Goal: Task Accomplishment & Management: Complete application form

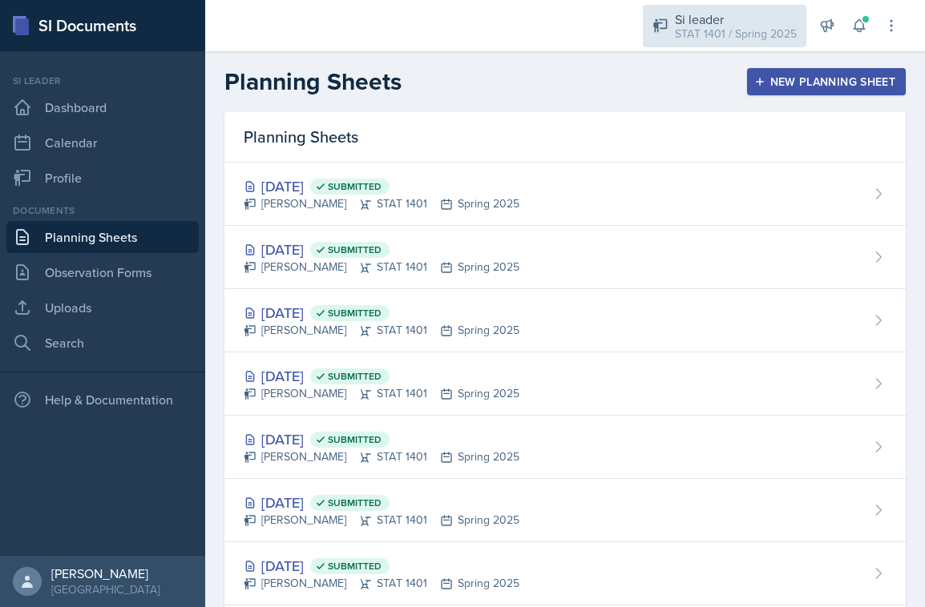
click at [732, 33] on div "STAT 1401 / Spring 2025" at bounding box center [736, 34] width 122 height 17
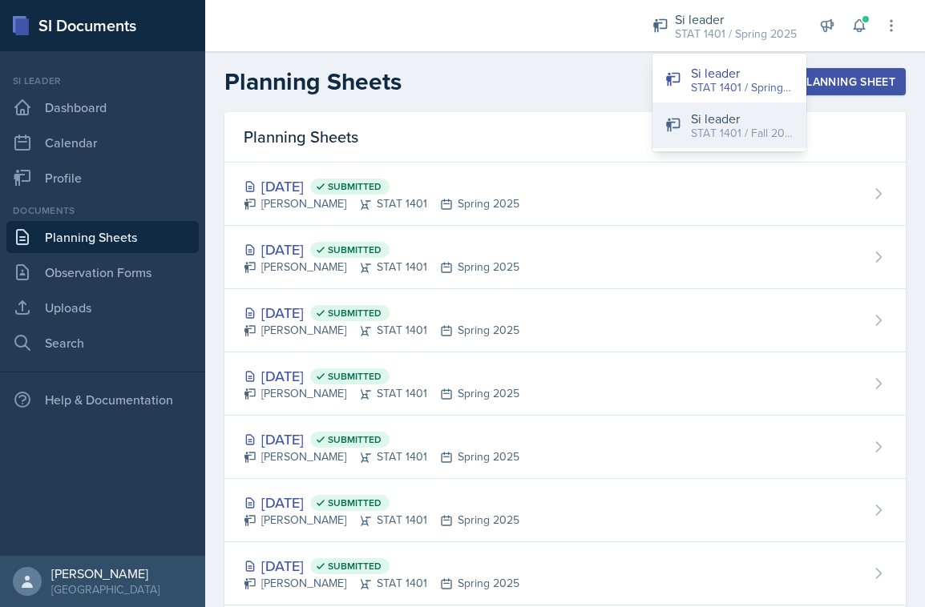
click at [721, 110] on div "Si leader" at bounding box center [742, 118] width 103 height 19
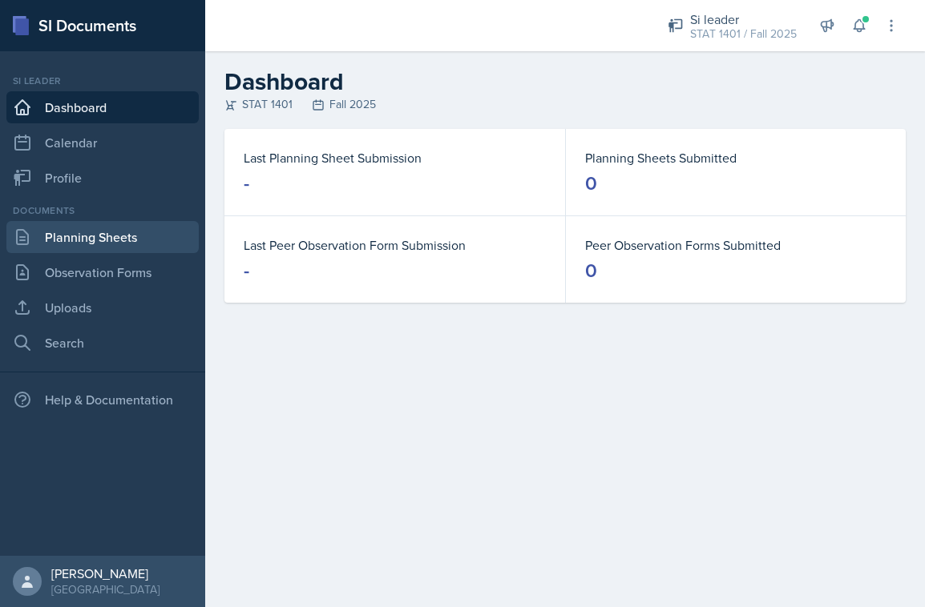
click at [142, 240] on link "Planning Sheets" at bounding box center [102, 237] width 192 height 32
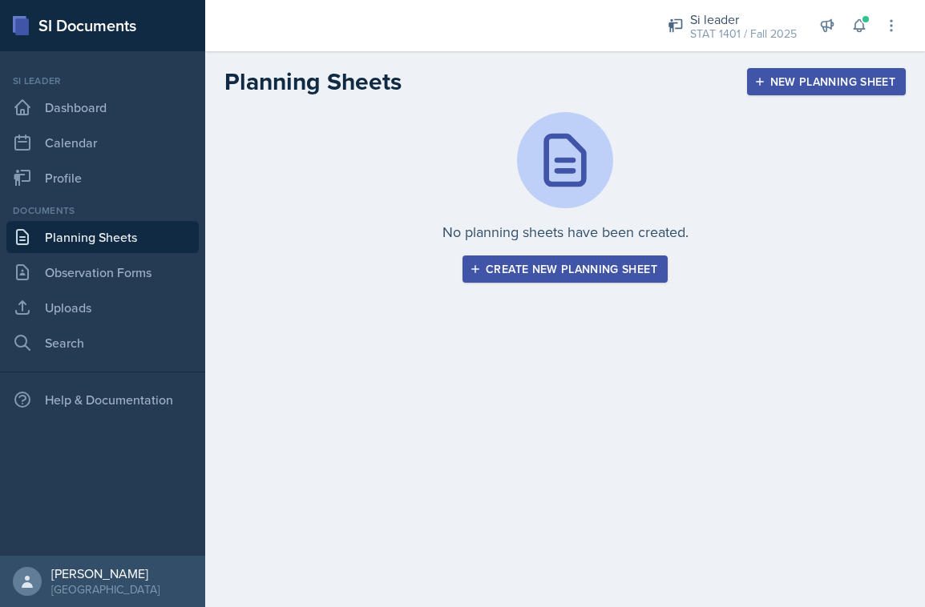
click at [525, 267] on div "Create new planning sheet" at bounding box center [565, 269] width 184 height 13
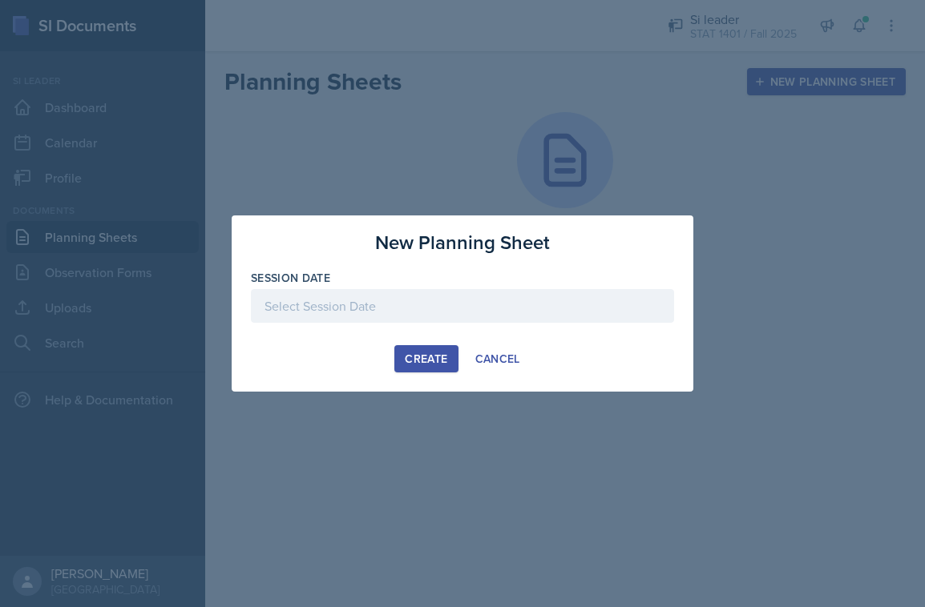
click at [488, 296] on div at bounding box center [462, 306] width 423 height 34
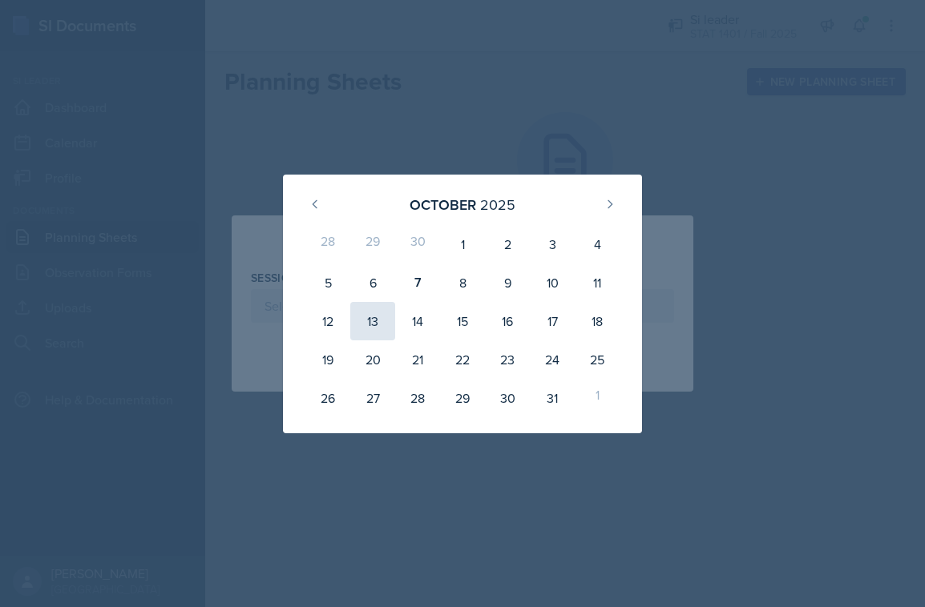
click at [368, 321] on div "13" at bounding box center [372, 321] width 45 height 38
type input "[DATE]"
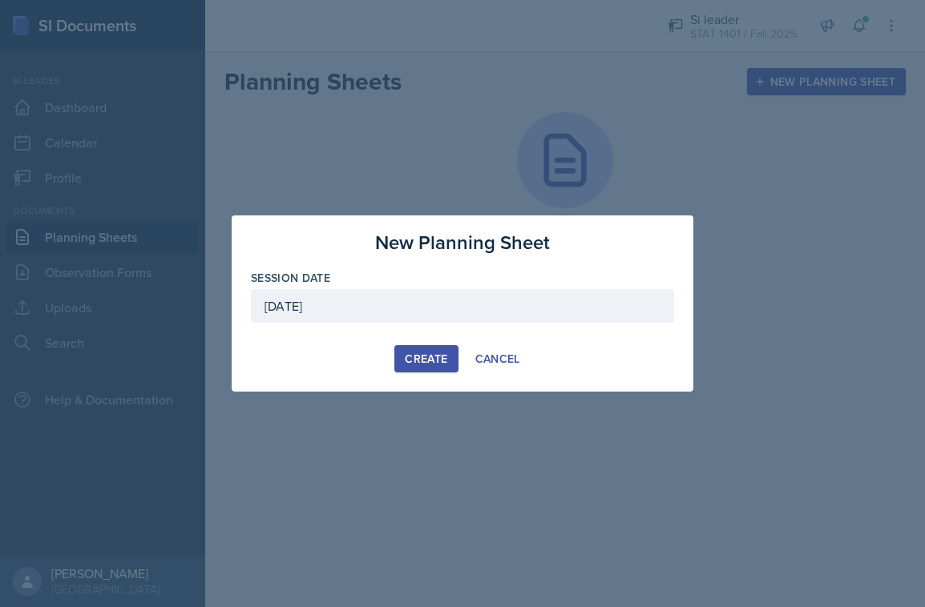
click at [424, 358] on div "Create" at bounding box center [426, 359] width 42 height 13
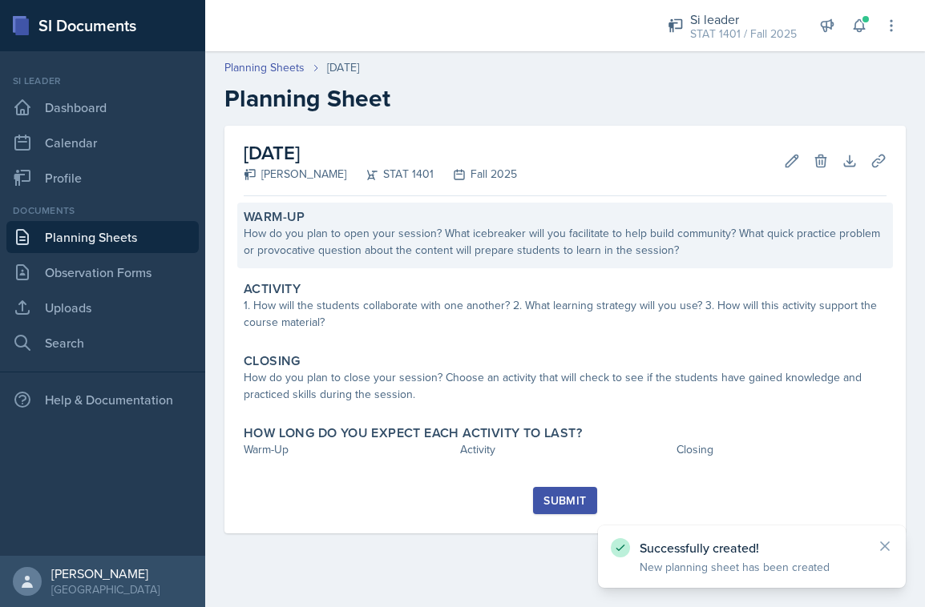
click at [394, 253] on div "How do you plan to open your session? What icebreaker will you facilitate to he…" at bounding box center [565, 242] width 643 height 34
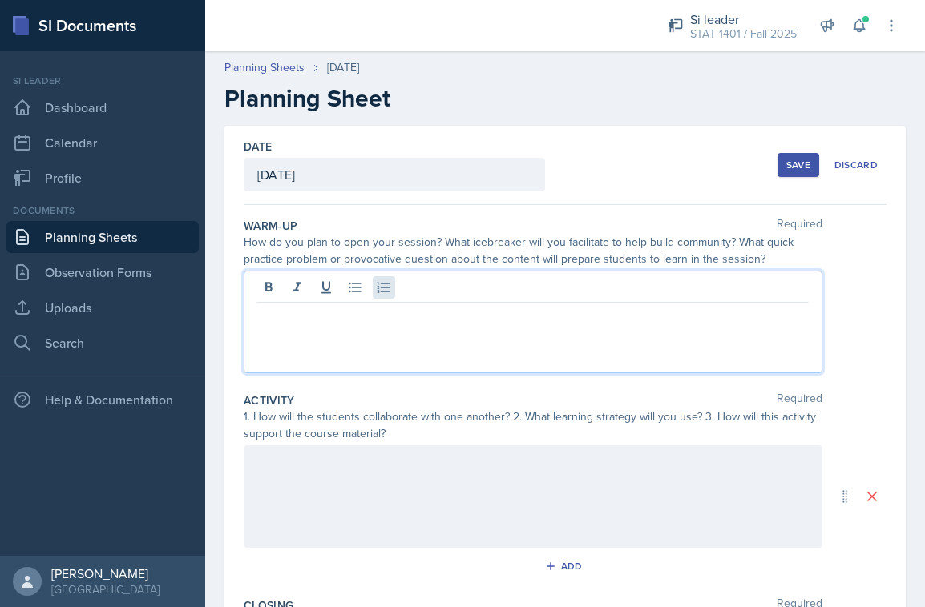
click at [390, 295] on div at bounding box center [533, 322] width 579 height 103
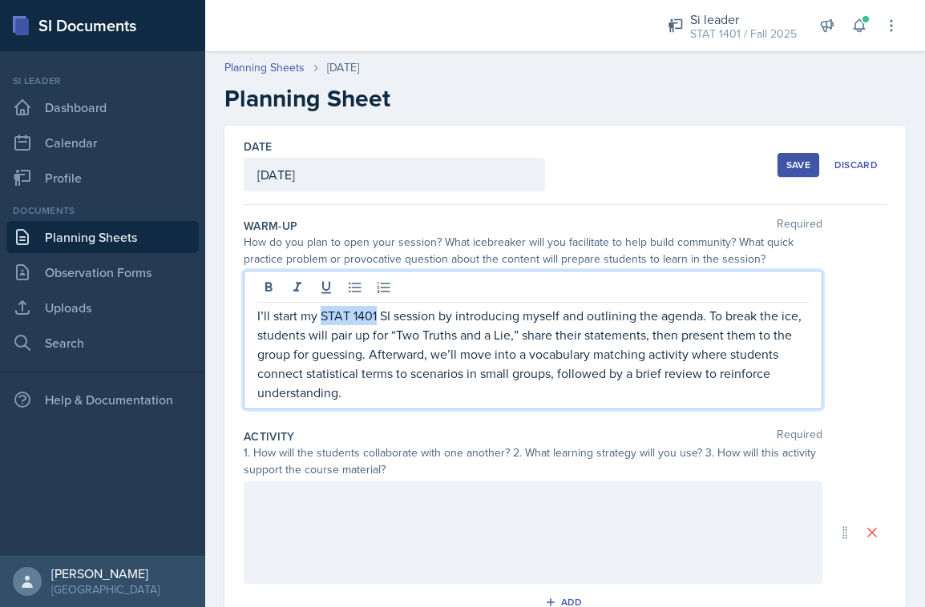
drag, startPoint x: 323, startPoint y: 313, endPoint x: 377, endPoint y: 312, distance: 54.5
click at [377, 312] on p "I’ll start my STAT 1401 SI session by introducing myself and outlining the agen…" at bounding box center [532, 354] width 551 height 96
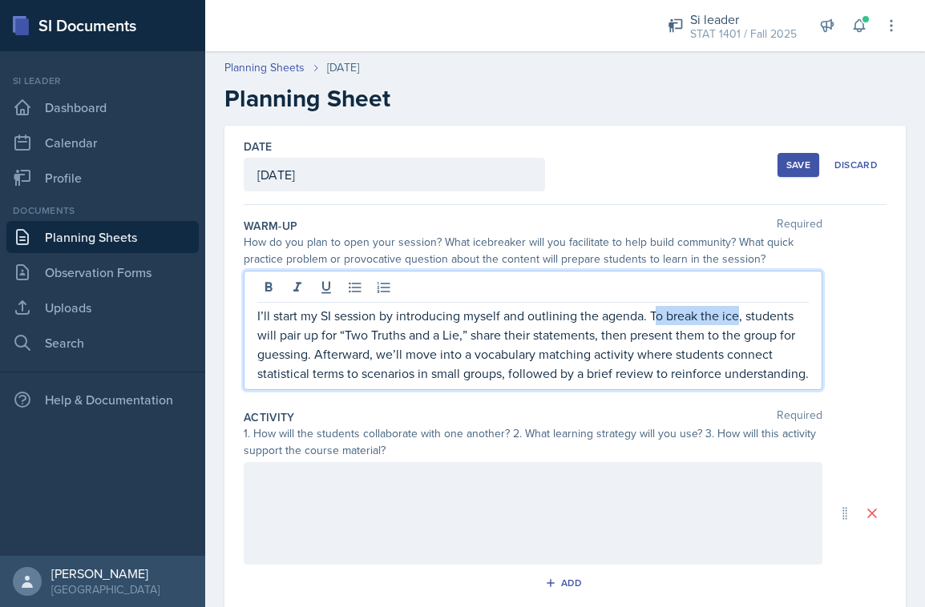
drag, startPoint x: 653, startPoint y: 316, endPoint x: 736, endPoint y: 317, distance: 83.3
click at [736, 317] on p "I’ll start my SI session by introducing myself and outlining the agenda. To bre…" at bounding box center [532, 344] width 551 height 77
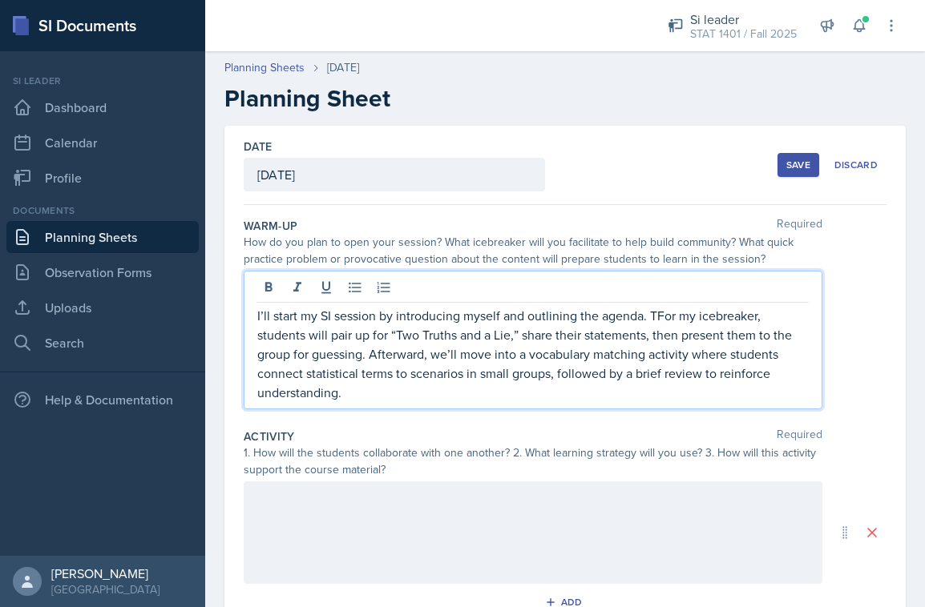
click at [654, 313] on p "I’ll start my SI session by introducing myself and outlining the agenda. TFor m…" at bounding box center [532, 354] width 551 height 96
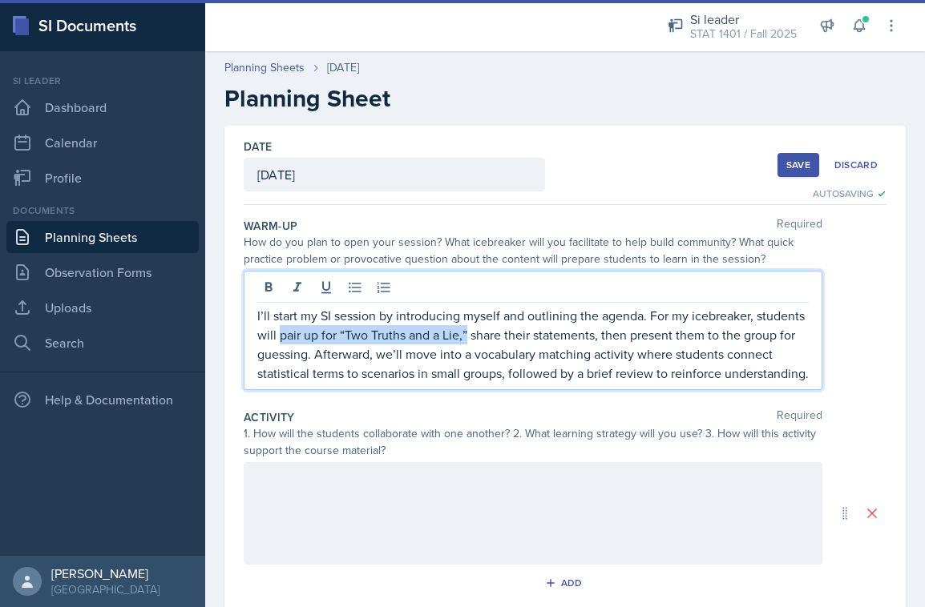
drag, startPoint x: 279, startPoint y: 338, endPoint x: 466, endPoint y: 336, distance: 187.5
click at [466, 336] on p "I’ll start my SI session by introducing myself and outlining the agenda. For my…" at bounding box center [532, 344] width 551 height 77
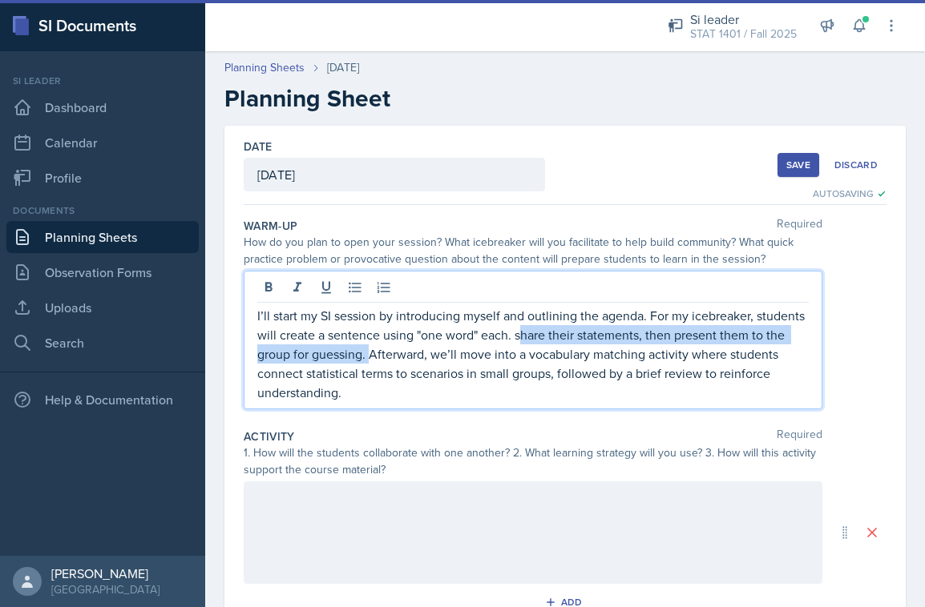
drag, startPoint x: 523, startPoint y: 337, endPoint x: 371, endPoint y: 361, distance: 154.0
click at [371, 361] on p "I’ll start my SI session by introducing myself and outlining the agenda. For my…" at bounding box center [532, 354] width 551 height 96
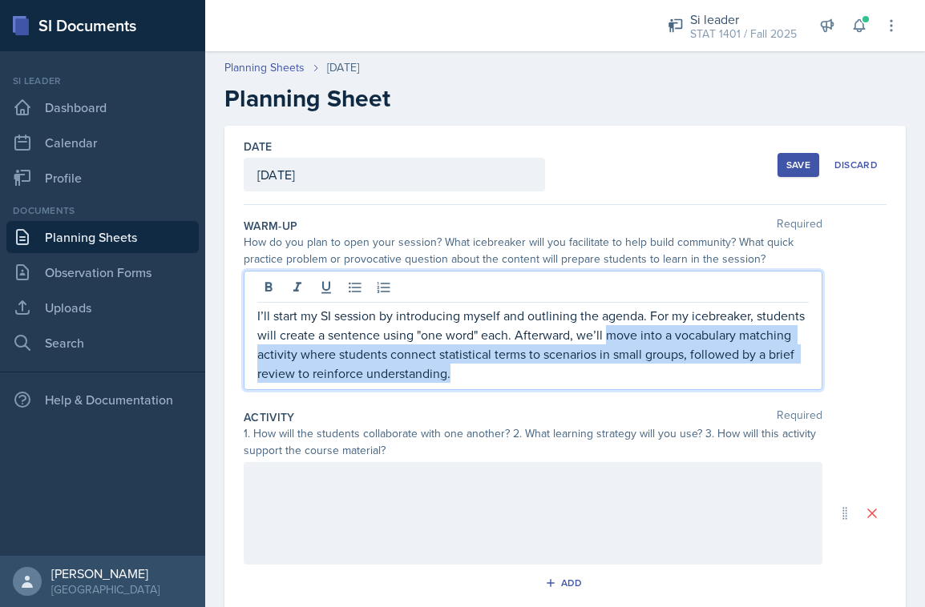
drag, startPoint x: 607, startPoint y: 337, endPoint x: 627, endPoint y: 372, distance: 40.5
click at [627, 372] on p "I’ll start my SI session by introducing myself and outlining the agenda. For my…" at bounding box center [532, 344] width 551 height 77
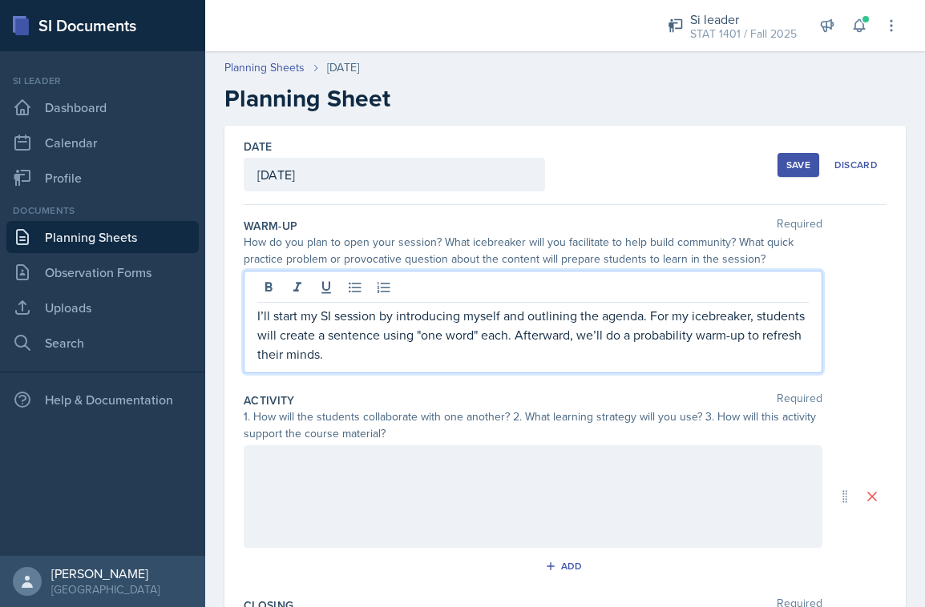
click at [603, 353] on p "I’ll start my SI session by introducing myself and outlining the agenda. For my…" at bounding box center [532, 335] width 551 height 58
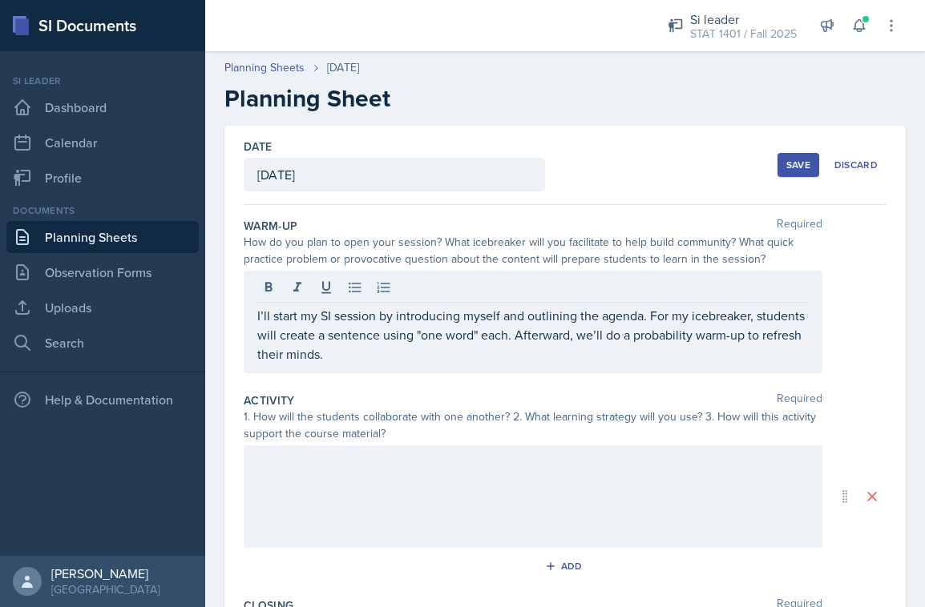
click at [301, 487] on div at bounding box center [533, 497] width 579 height 103
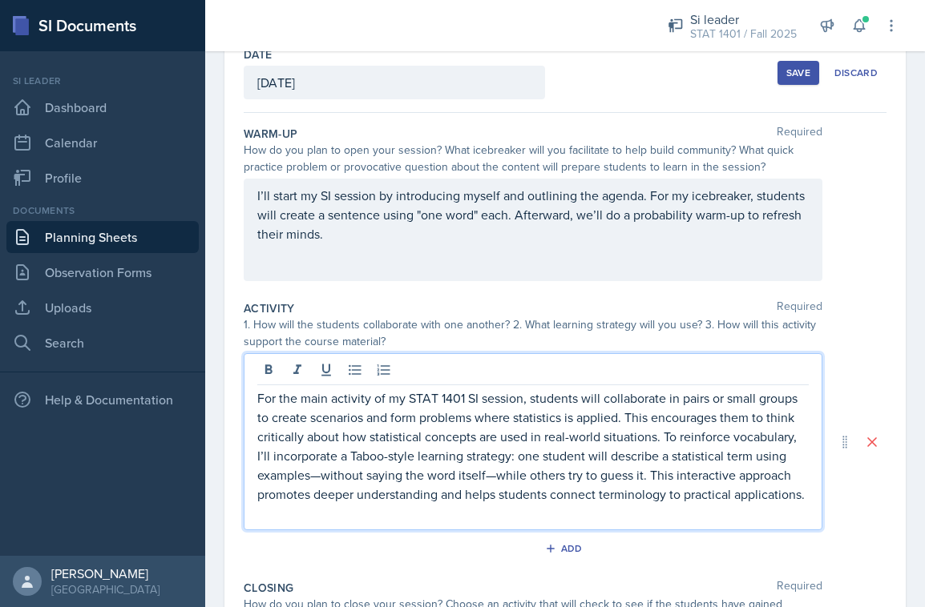
scroll to position [102, 0]
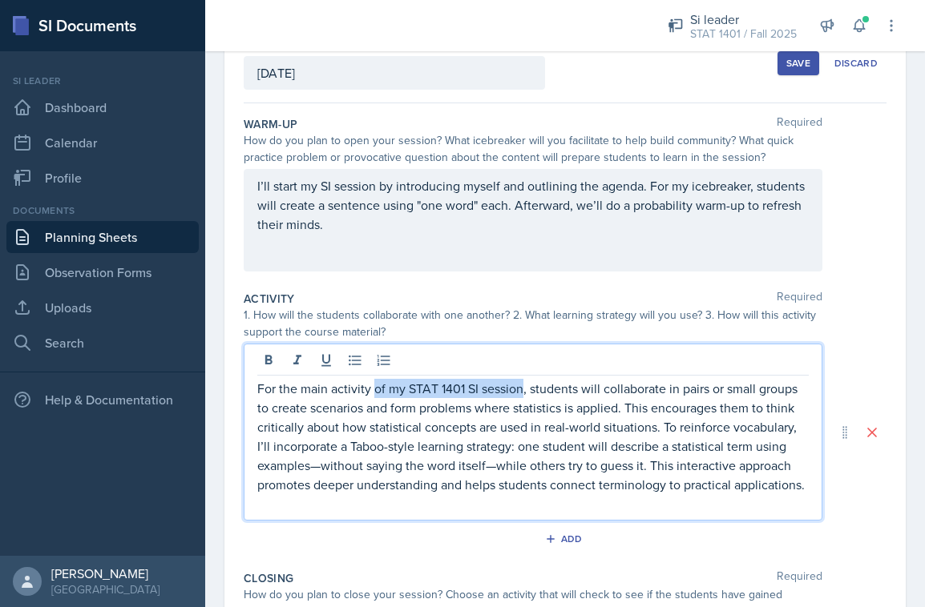
drag, startPoint x: 376, startPoint y: 388, endPoint x: 524, endPoint y: 389, distance: 148.2
click at [524, 389] on p "For the main activity of my STAT 1401 SI session, students will collaborate in …" at bounding box center [532, 436] width 551 height 115
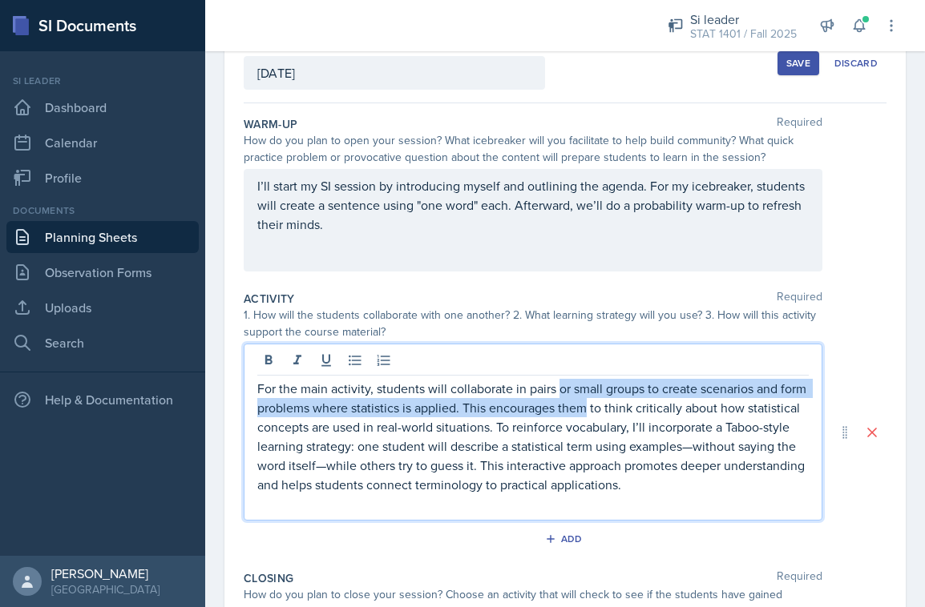
drag, startPoint x: 560, startPoint y: 390, endPoint x: 586, endPoint y: 413, distance: 34.6
click at [586, 413] on p "For the main activity, students will collaborate in pairs or small groups to cr…" at bounding box center [532, 436] width 551 height 115
click at [588, 393] on p "For the main activity, students will collaborate in pairs or small groups to cr…" at bounding box center [532, 436] width 551 height 115
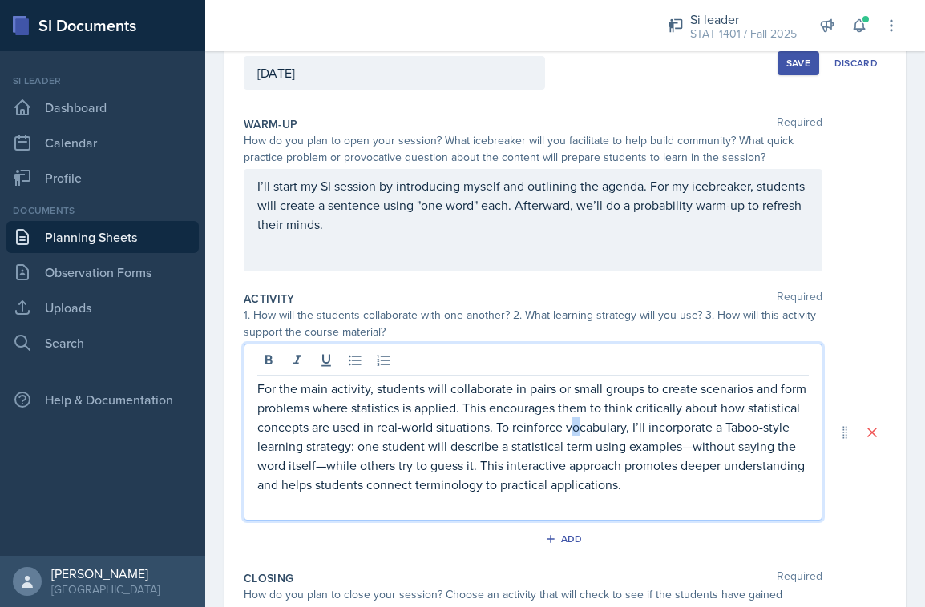
drag, startPoint x: 570, startPoint y: 425, endPoint x: 582, endPoint y: 425, distance: 11.2
click at [582, 425] on p "For the main activity, students will collaborate in pairs or small groups to cr…" at bounding box center [532, 436] width 551 height 115
drag, startPoint x: 569, startPoint y: 427, endPoint x: 624, endPoint y: 429, distance: 55.3
click at [625, 429] on p "For the main activity, students will collaborate in pairs or small groups to cr…" at bounding box center [532, 436] width 551 height 115
drag, startPoint x: 321, startPoint y: 448, endPoint x: 252, endPoint y: 449, distance: 69.7
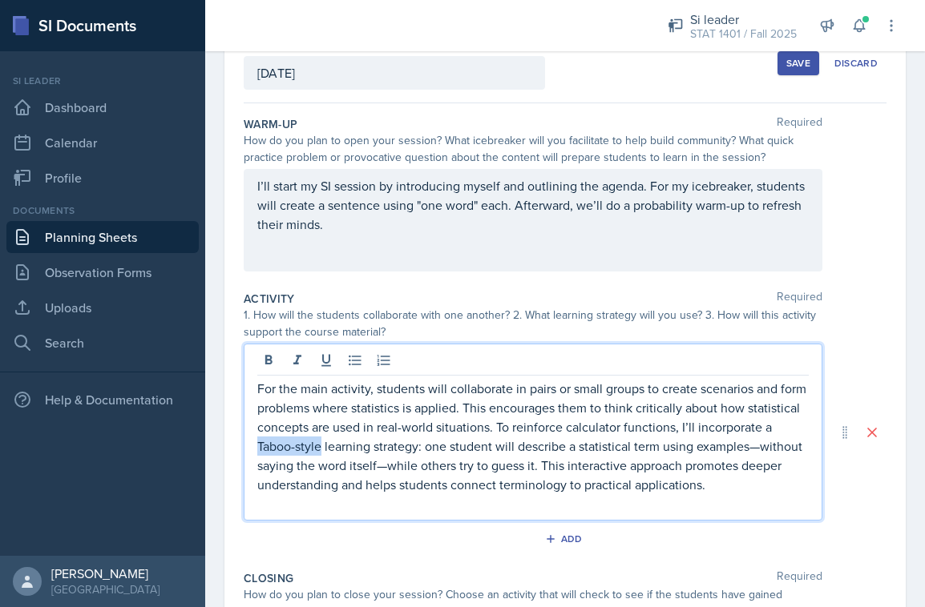
click at [252, 449] on div "For the main activity, students will collaborate in pairs or small groups to cr…" at bounding box center [533, 432] width 579 height 177
click at [401, 450] on p "For the main activity, students will collaborate in pairs or small groups to cr…" at bounding box center [532, 436] width 551 height 115
click at [406, 449] on p "For the main activity, students will collaborate in pairs or small groups to cr…" at bounding box center [532, 436] width 551 height 115
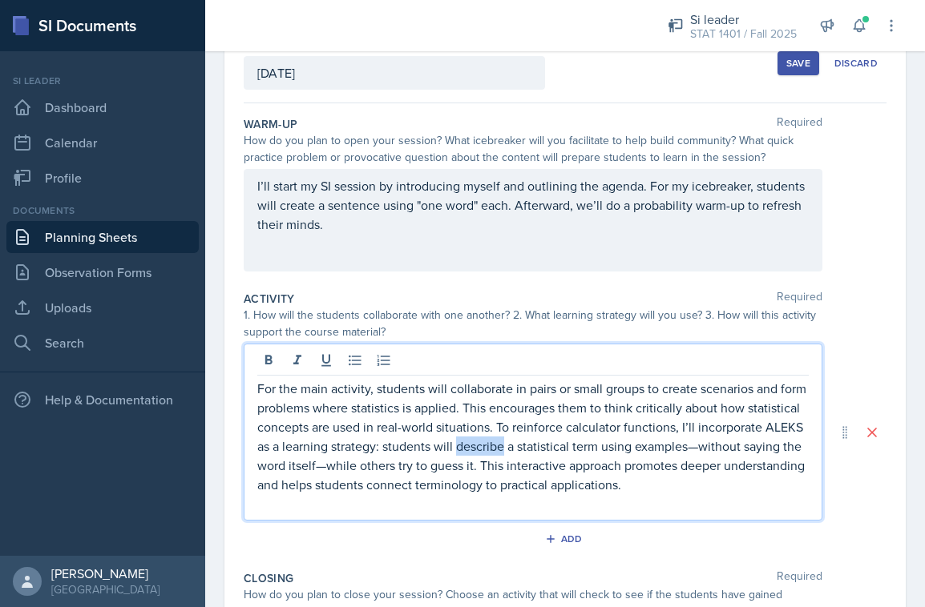
drag, startPoint x: 460, startPoint y: 446, endPoint x: 503, endPoint y: 447, distance: 43.3
click at [503, 447] on p "For the main activity, students will collaborate in pairs or small groups to cr…" at bounding box center [532, 436] width 551 height 115
drag, startPoint x: 565, startPoint y: 446, endPoint x: 591, endPoint y: 450, distance: 26.7
click at [591, 450] on p "For the main activity, students will collaborate in pairs or small groups to cr…" at bounding box center [532, 436] width 551 height 115
drag, startPoint x: 651, startPoint y: 446, endPoint x: 703, endPoint y: 446, distance: 51.3
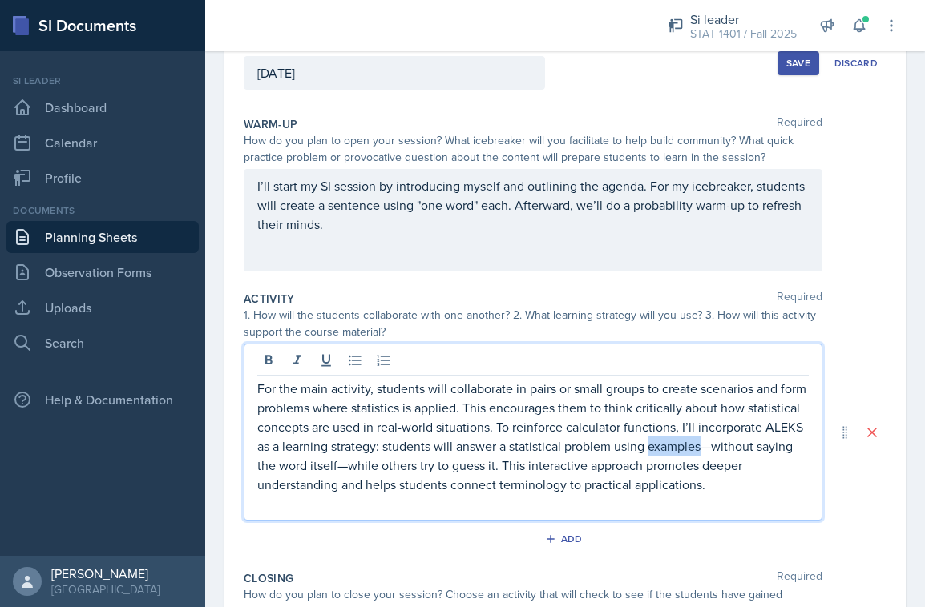
click at [703, 446] on p "For the main activity, students will collaborate in pairs or small groups to cr…" at bounding box center [532, 436] width 551 height 115
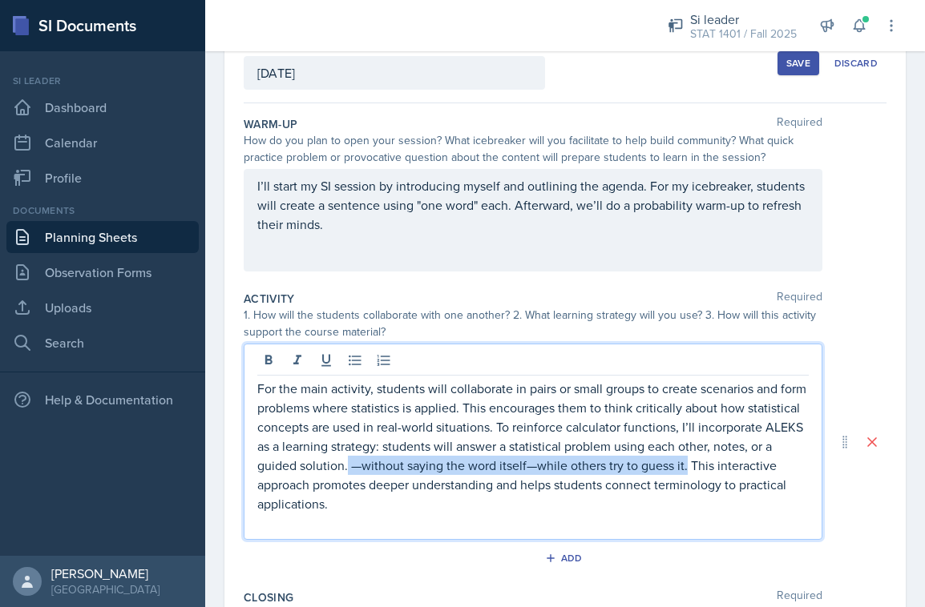
drag, startPoint x: 322, startPoint y: 466, endPoint x: 662, endPoint y: 459, distance: 339.8
click at [662, 459] on p "For the main activity, students will collaborate in pairs or small groups to cr…" at bounding box center [532, 446] width 551 height 135
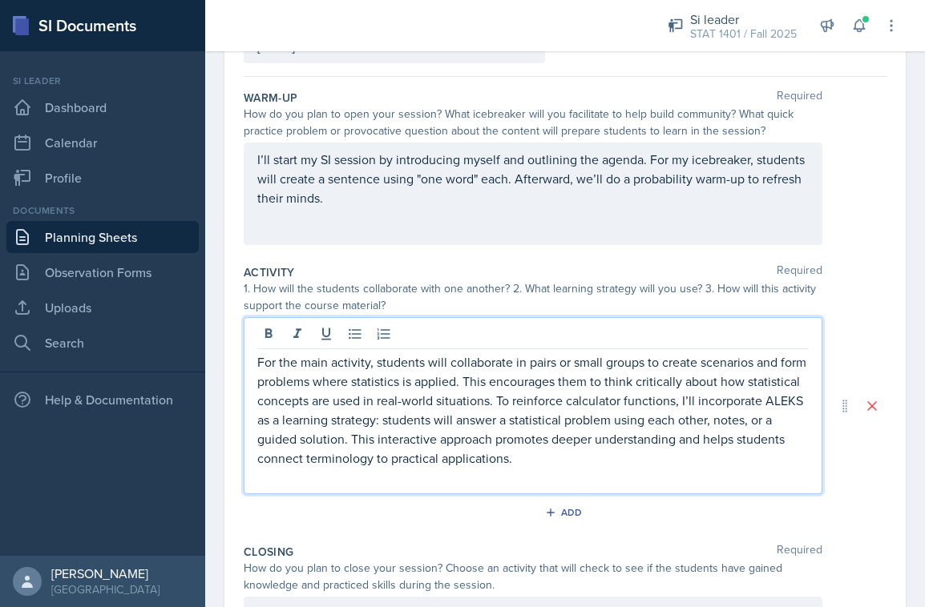
scroll to position [137, 0]
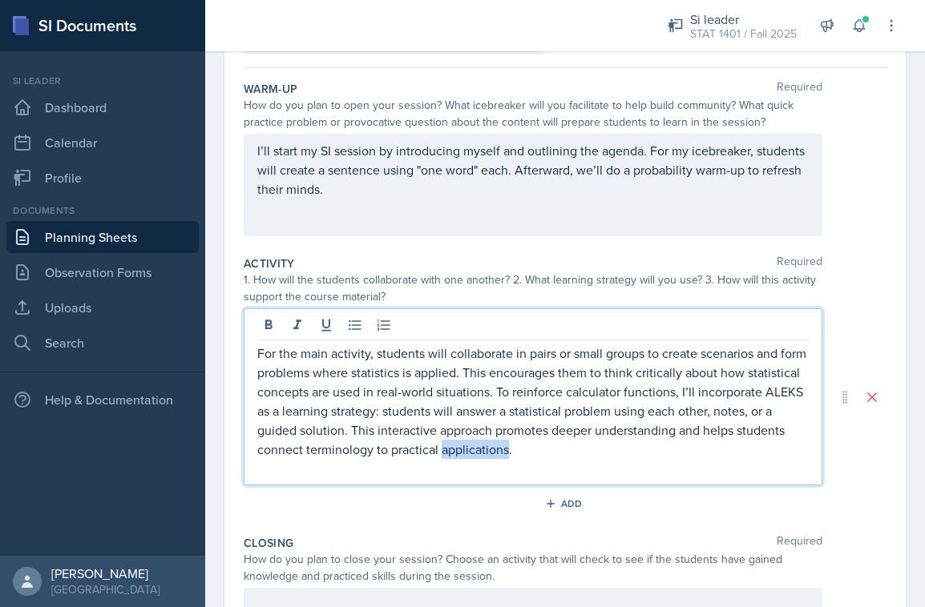
drag, startPoint x: 444, startPoint y: 450, endPoint x: 502, endPoint y: 456, distance: 58.0
click at [503, 455] on p "For the main activity, students will collaborate in pairs or small groups to cr…" at bounding box center [532, 401] width 551 height 115
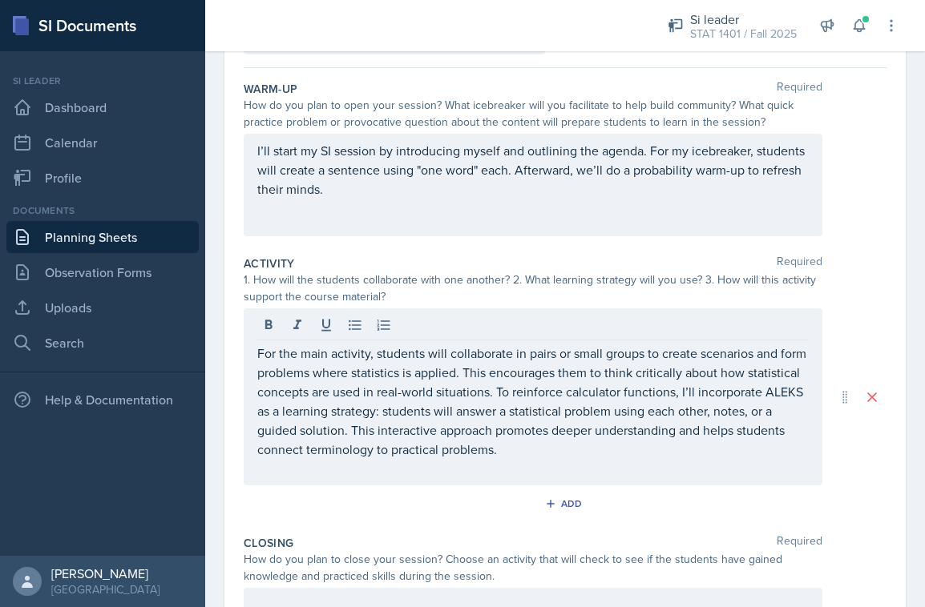
click at [511, 514] on div "Add" at bounding box center [565, 507] width 643 height 30
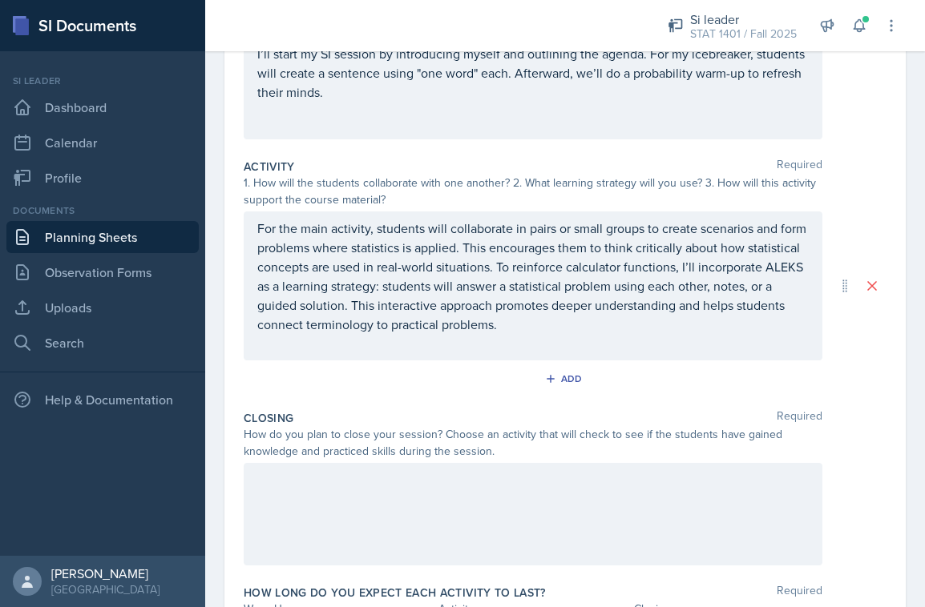
scroll to position [248, 0]
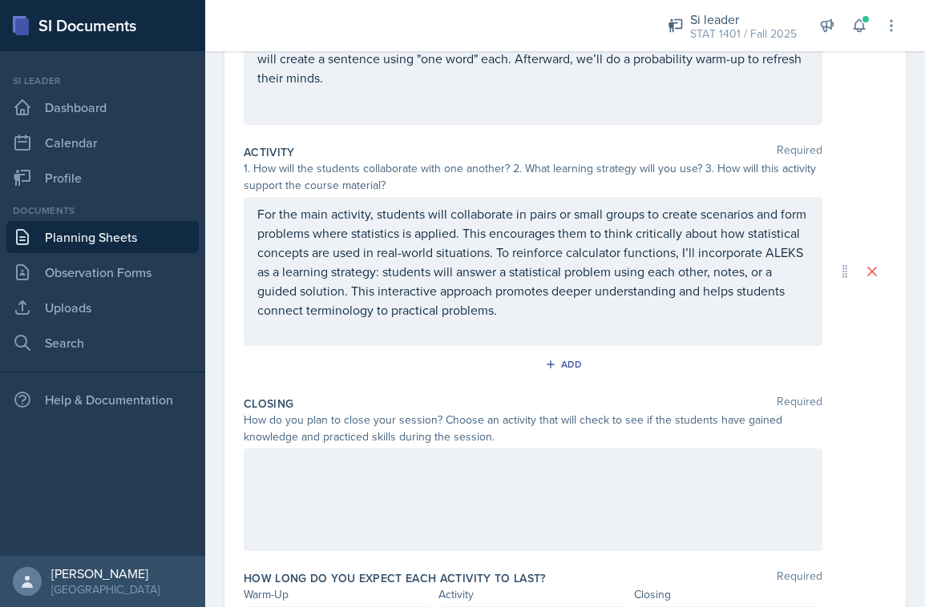
click at [470, 486] on div at bounding box center [533, 500] width 579 height 103
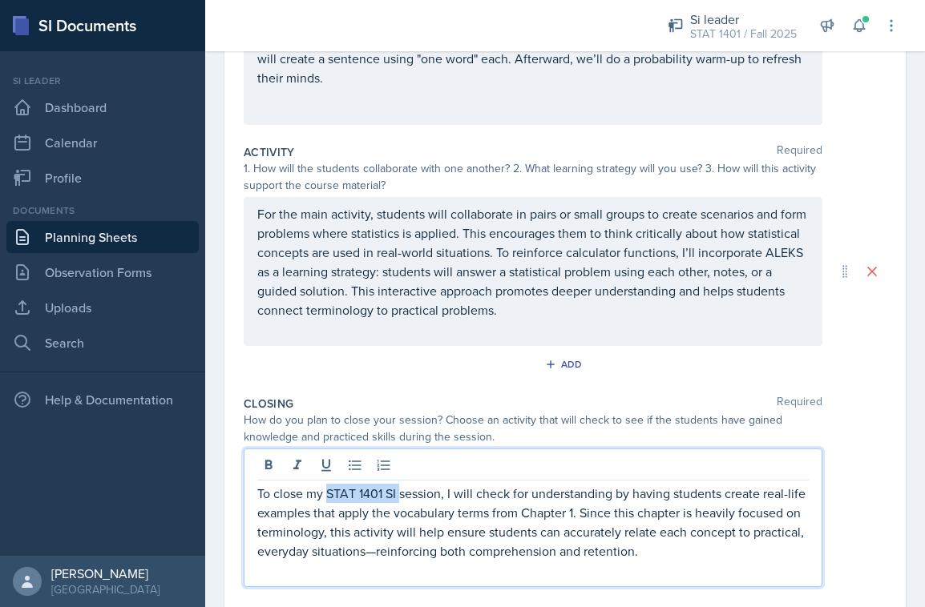
drag, startPoint x: 329, startPoint y: 496, endPoint x: 399, endPoint y: 495, distance: 70.5
click at [399, 495] on p "To close my STAT 1401 SI session, I will check for understanding by having stud…" at bounding box center [532, 522] width 551 height 77
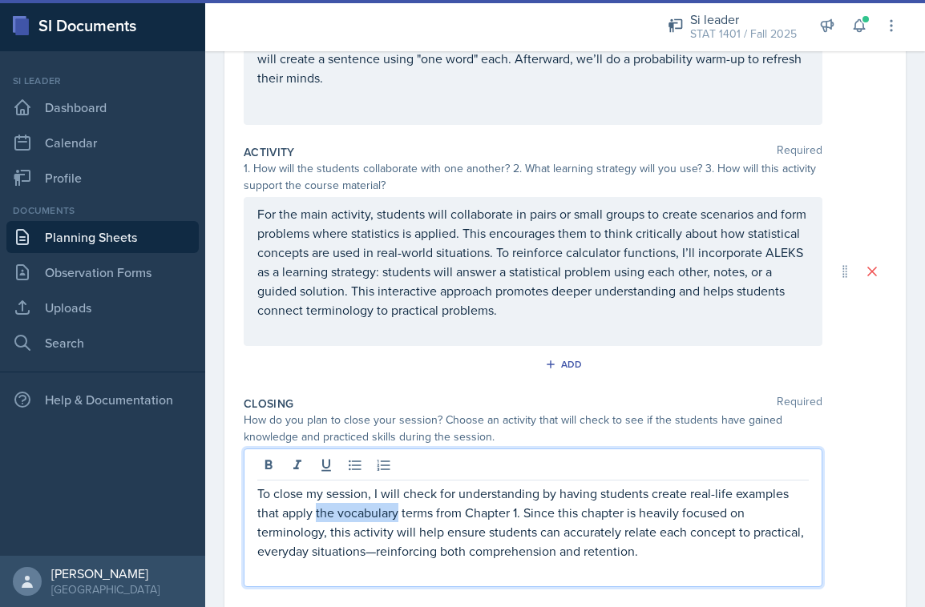
drag, startPoint x: 316, startPoint y: 514, endPoint x: 396, endPoint y: 514, distance: 80.1
click at [396, 514] on p "To close my session, I will check for understanding by having students create r…" at bounding box center [532, 522] width 551 height 77
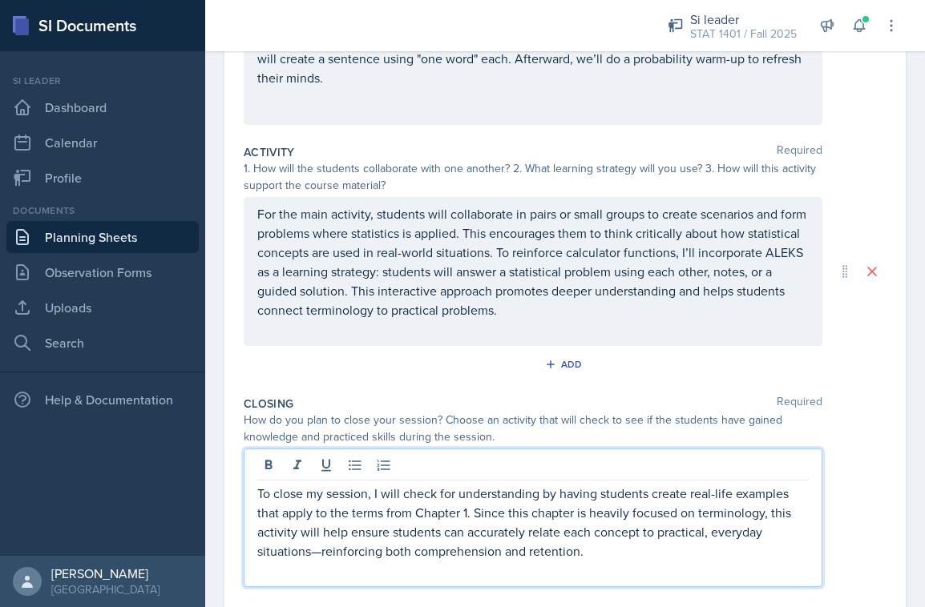
click at [467, 515] on p "To close my session, I will check for understanding by having students create r…" at bounding box center [532, 522] width 551 height 77
drag, startPoint x: 704, startPoint y: 514, endPoint x: 768, endPoint y: 518, distance: 64.2
click at [768, 518] on p "To close my session, I will check for understanding by having students create r…" at bounding box center [532, 522] width 551 height 77
click at [767, 513] on p "To close my session, I will check for understanding by having students create r…" at bounding box center [532, 522] width 551 height 77
click at [429, 551] on p "To close my session, I will check for understanding by having students create r…" at bounding box center [532, 522] width 551 height 77
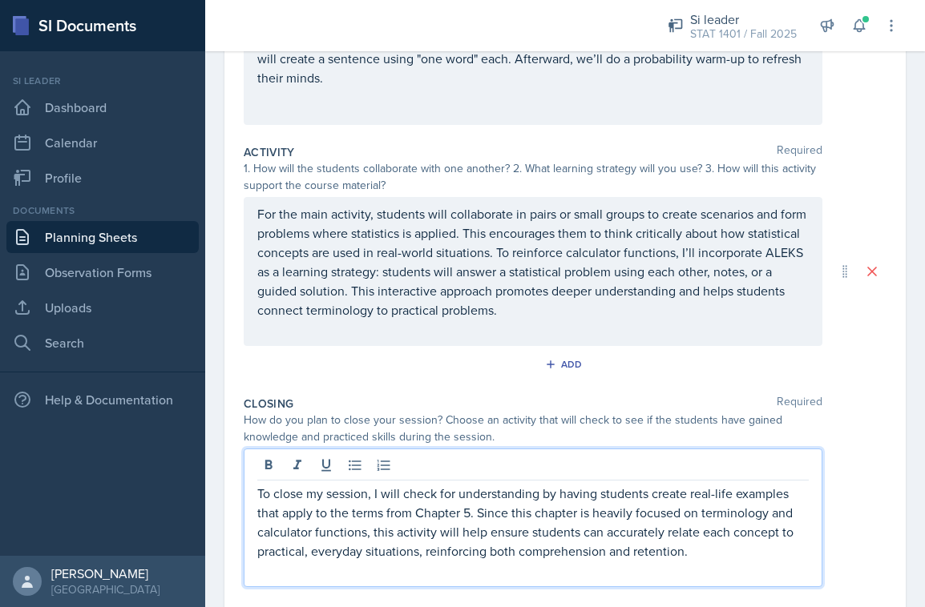
click at [542, 496] on p "To close my session, I will check for understanding by having students create r…" at bounding box center [532, 522] width 551 height 77
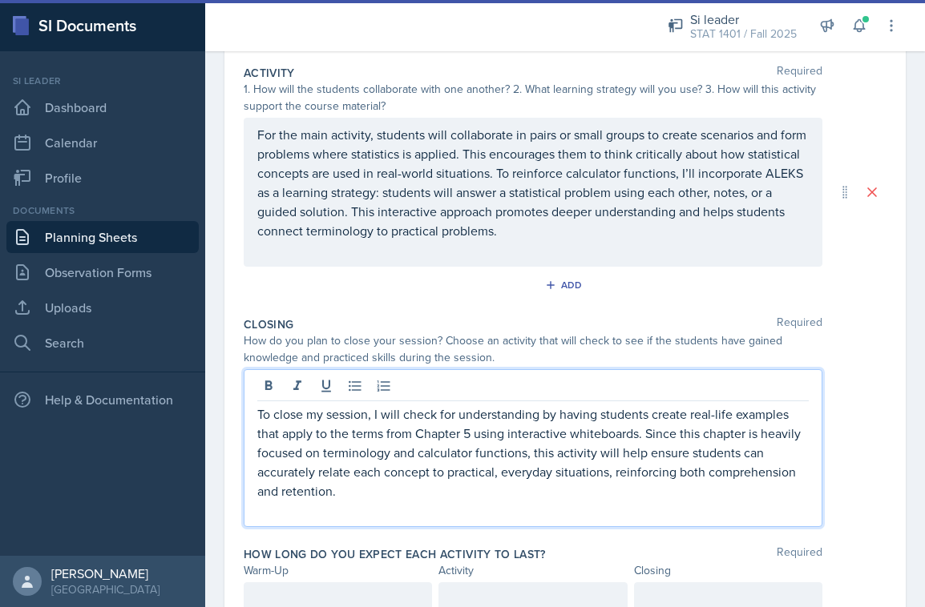
scroll to position [372, 0]
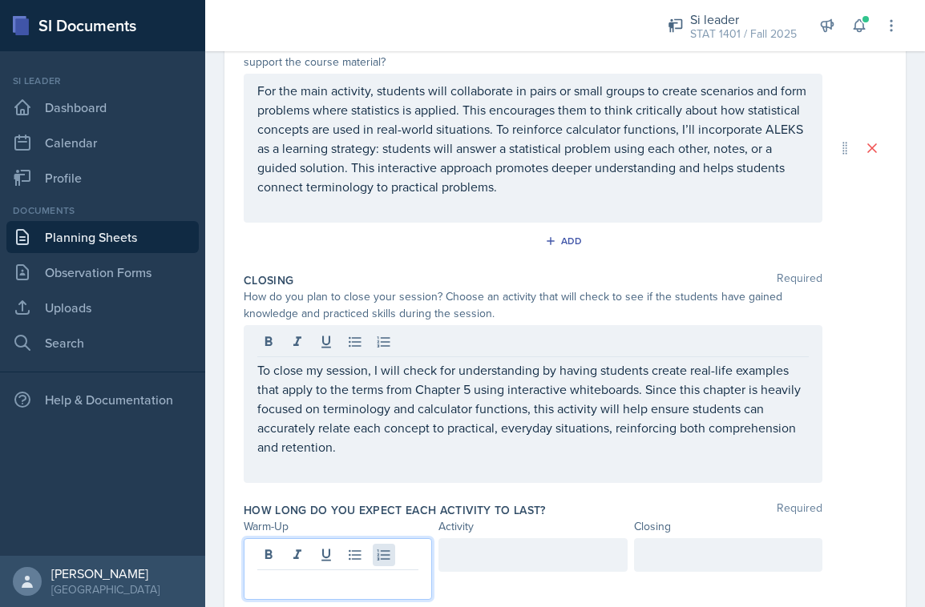
click at [393, 551] on div at bounding box center [338, 569] width 188 height 62
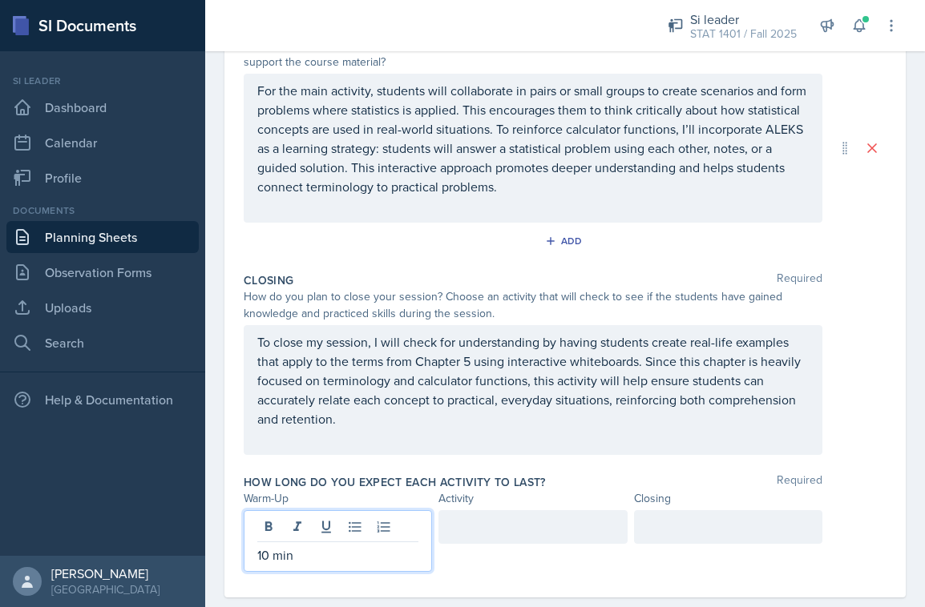
click at [482, 530] on div at bounding box center [532, 527] width 188 height 34
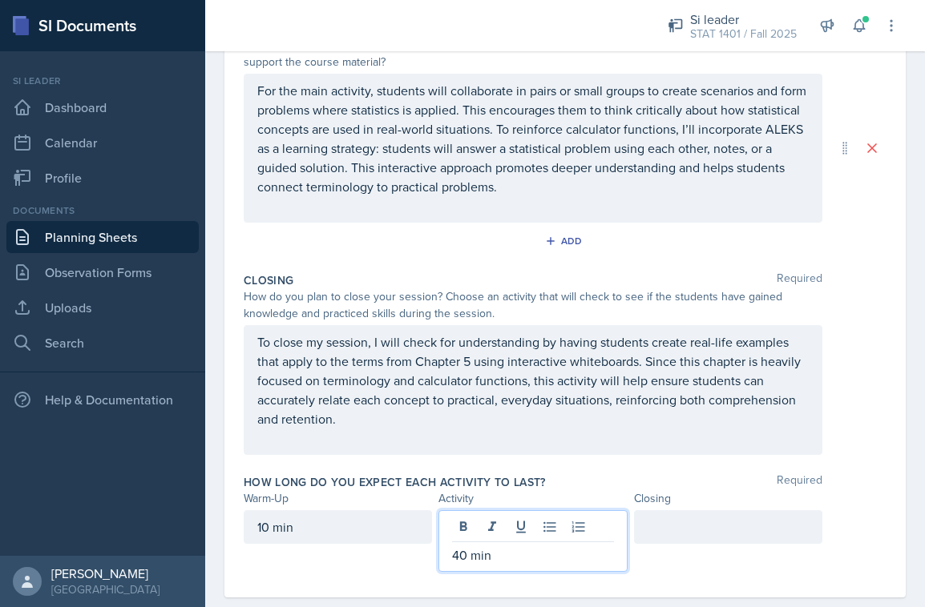
click at [467, 562] on p "40 min" at bounding box center [532, 555] width 161 height 19
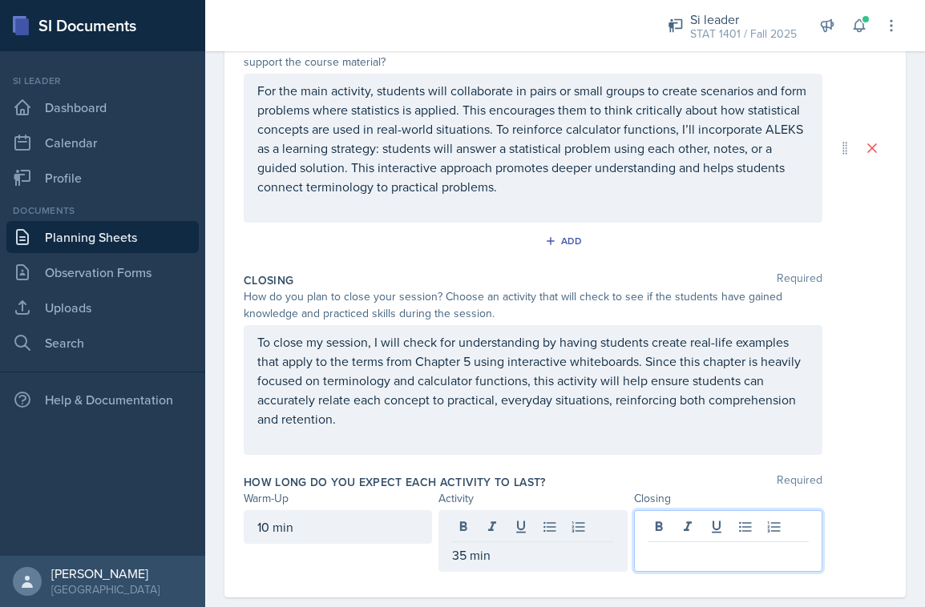
click at [745, 527] on div at bounding box center [728, 541] width 188 height 62
click at [660, 558] on p "15min" at bounding box center [727, 555] width 161 height 19
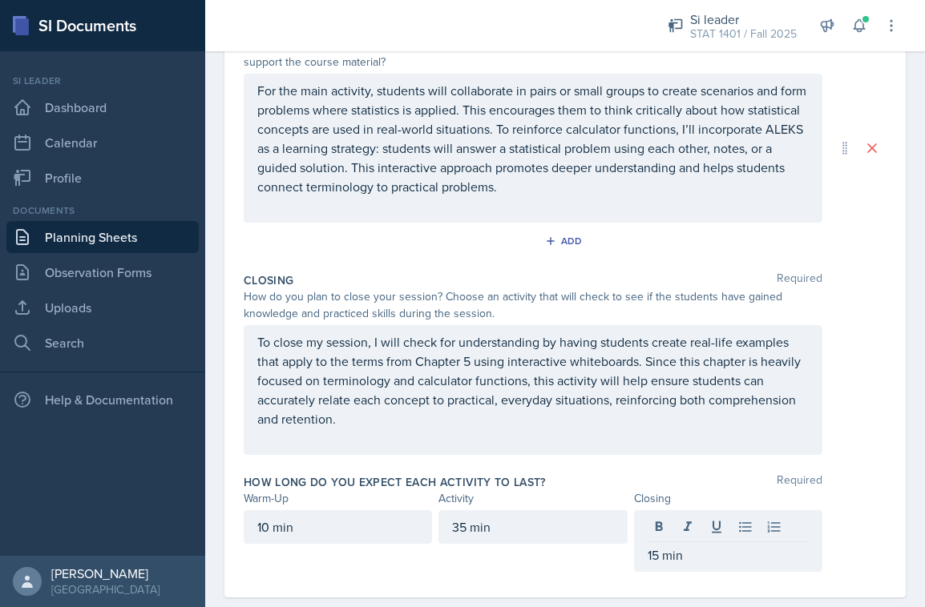
click at [572, 560] on div "35 min" at bounding box center [532, 541] width 188 height 62
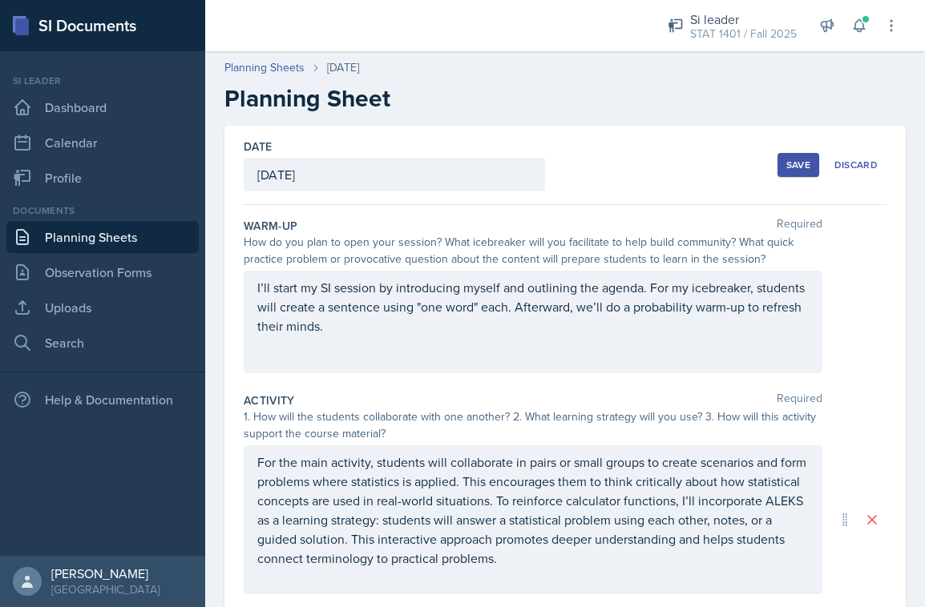
scroll to position [0, 0]
click at [795, 167] on div "Save" at bounding box center [798, 165] width 24 height 13
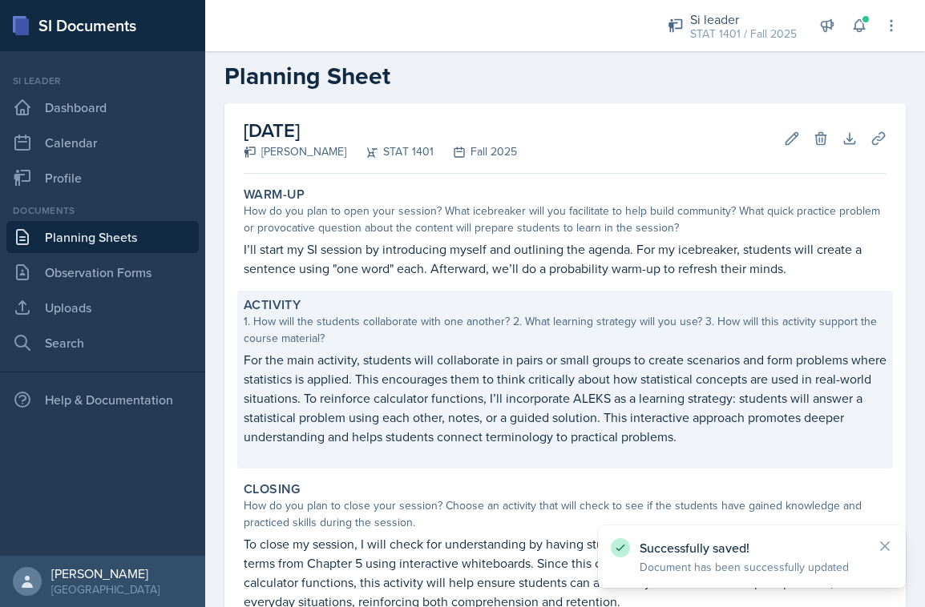
scroll to position [23, 0]
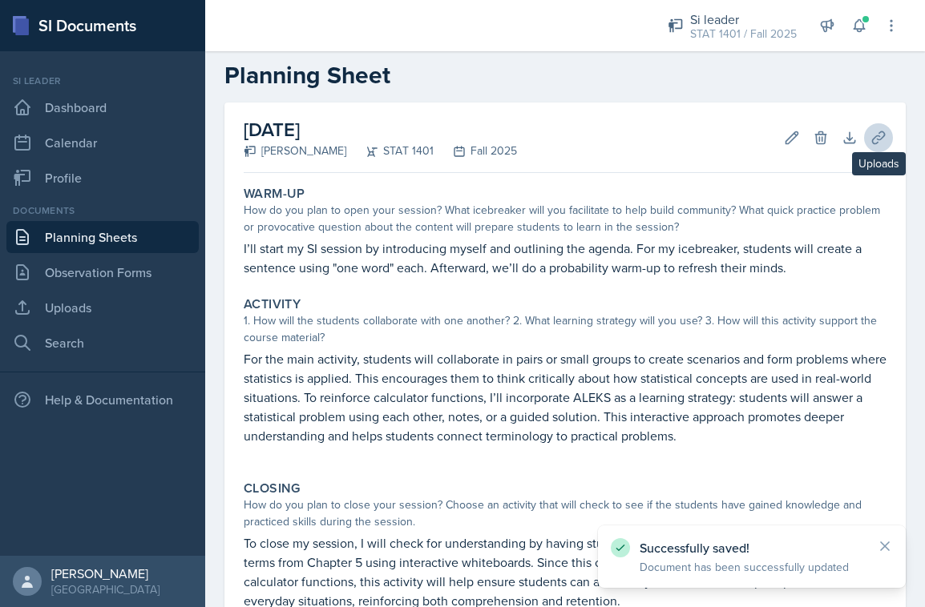
click at [873, 139] on icon at bounding box center [878, 137] width 12 height 12
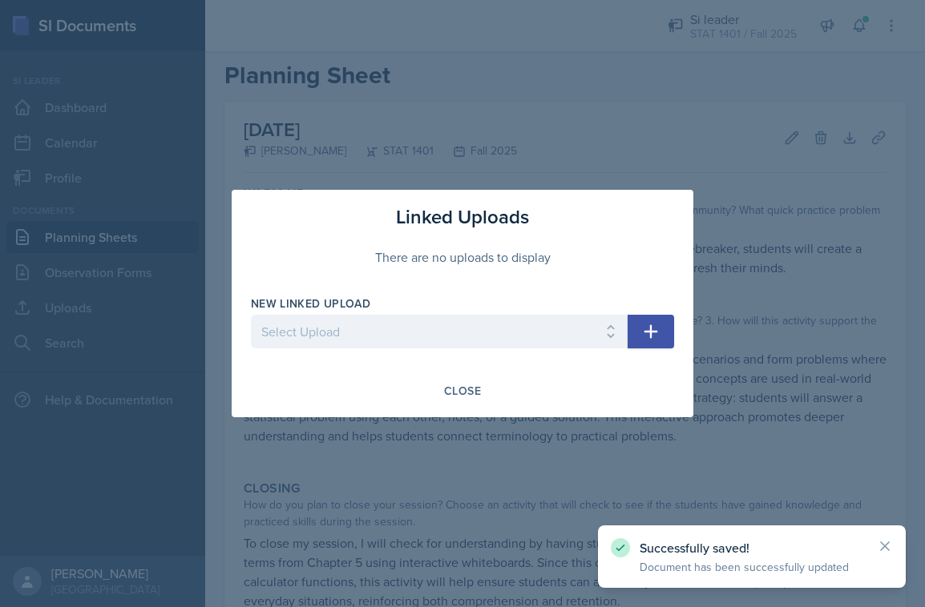
click at [562, 350] on div at bounding box center [439, 357] width 377 height 16
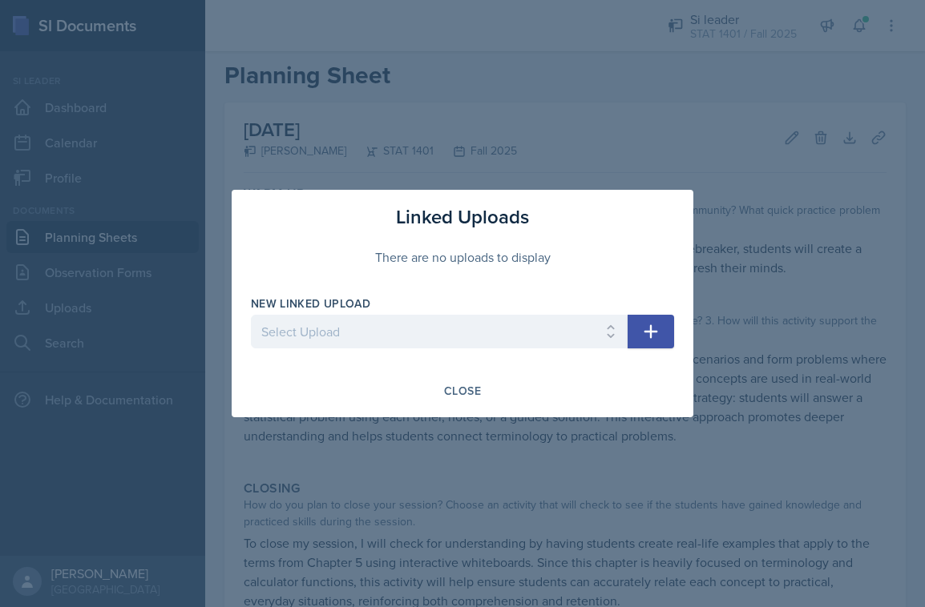
click at [684, 335] on div "Linked Uploads There are no uploads to display New Linked Upload Select Upload …" at bounding box center [463, 304] width 462 height 228
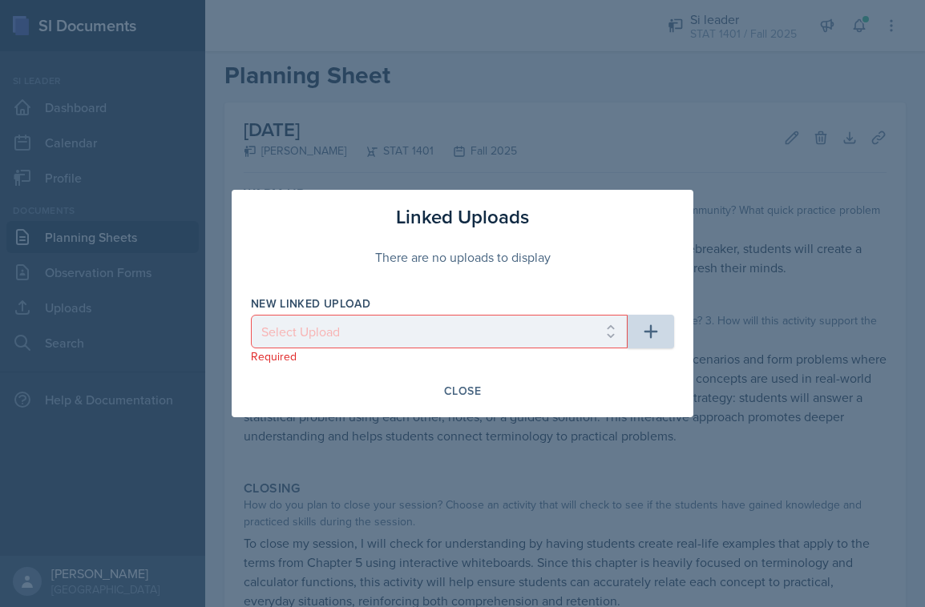
click at [659, 334] on icon "button" at bounding box center [650, 331] width 19 height 19
click at [458, 393] on div "Close" at bounding box center [462, 391] width 37 height 13
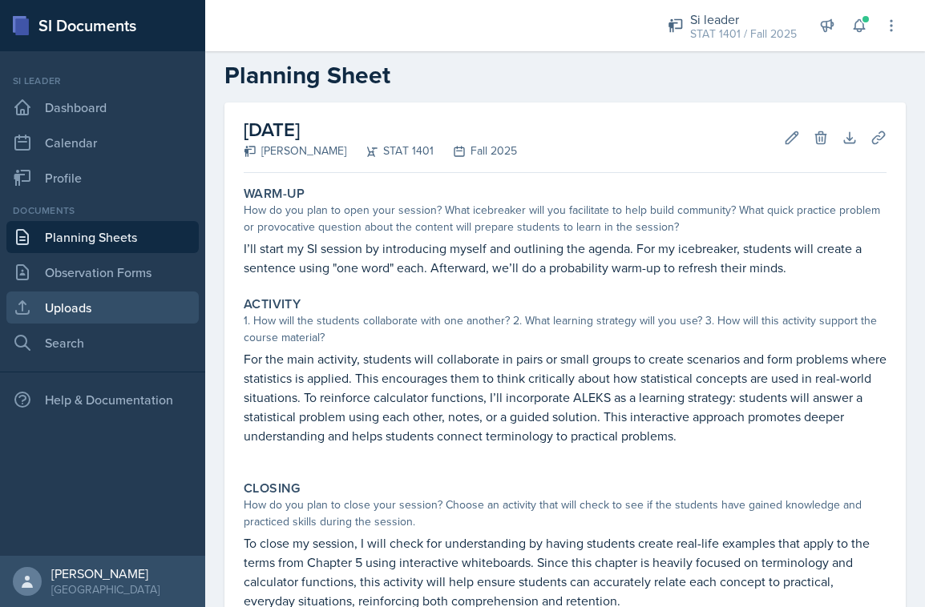
click at [126, 309] on link "Uploads" at bounding box center [102, 308] width 192 height 32
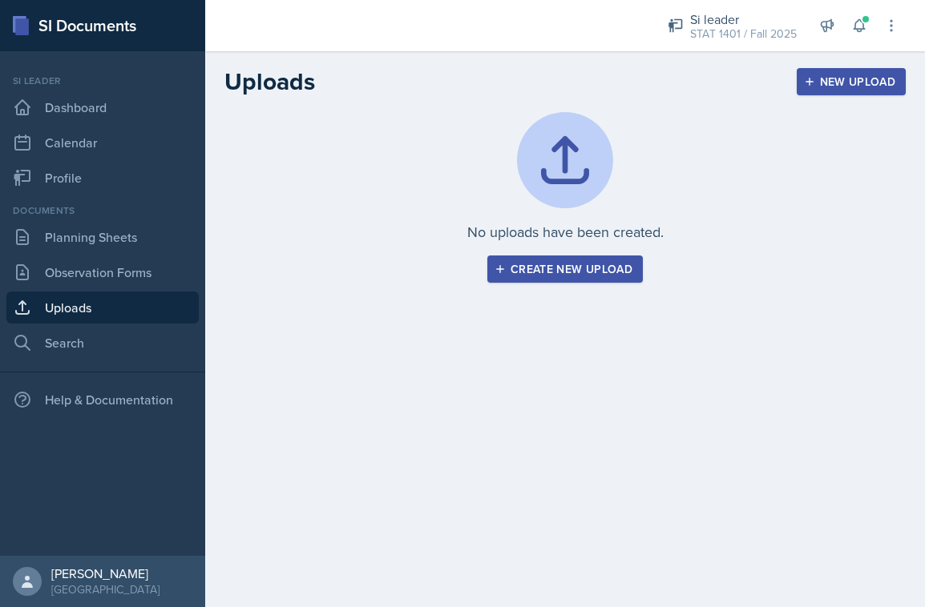
click at [603, 276] on div "Create new upload" at bounding box center [565, 269] width 135 height 13
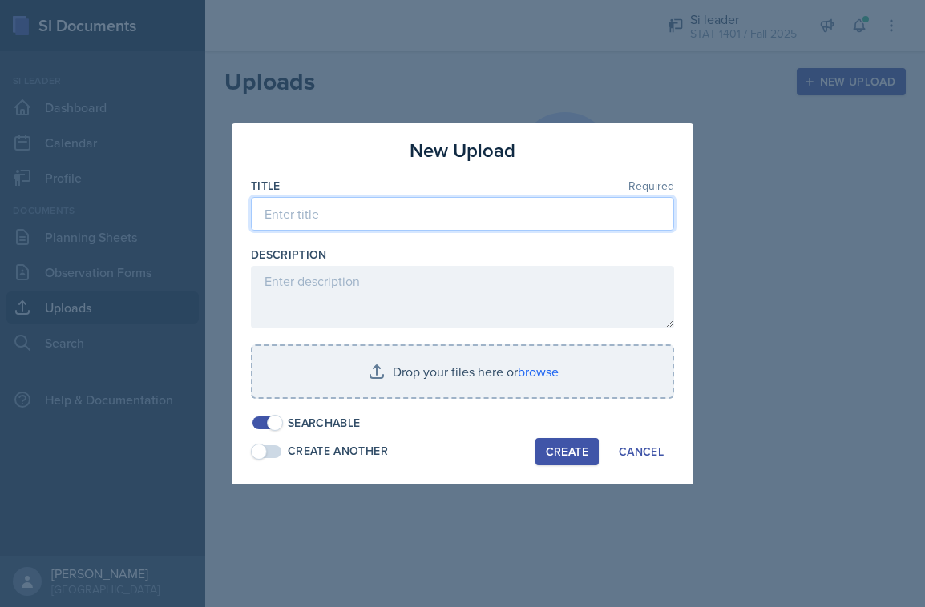
click at [374, 227] on input at bounding box center [462, 214] width 423 height 34
type input "si session"
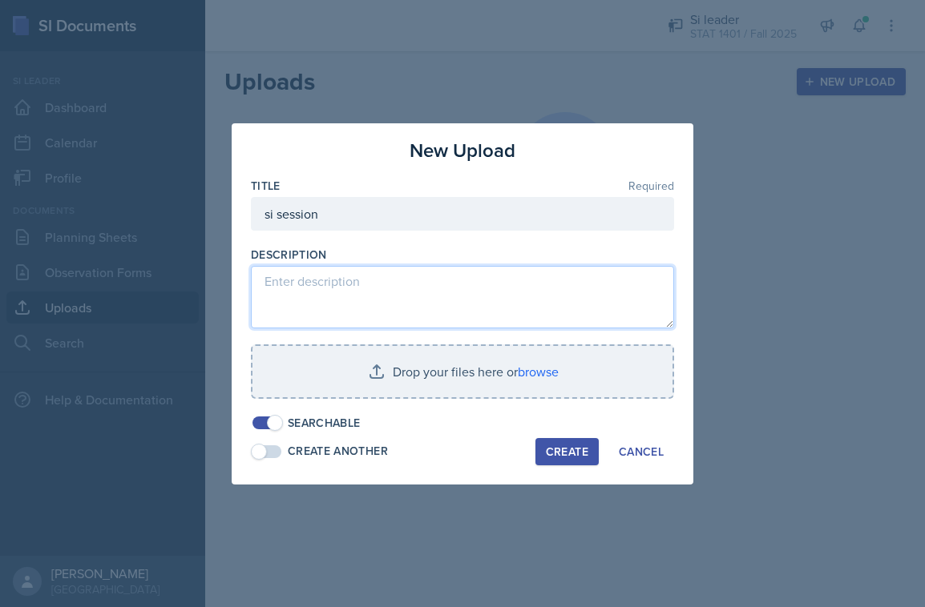
click at [343, 288] on textarea at bounding box center [462, 297] width 423 height 62
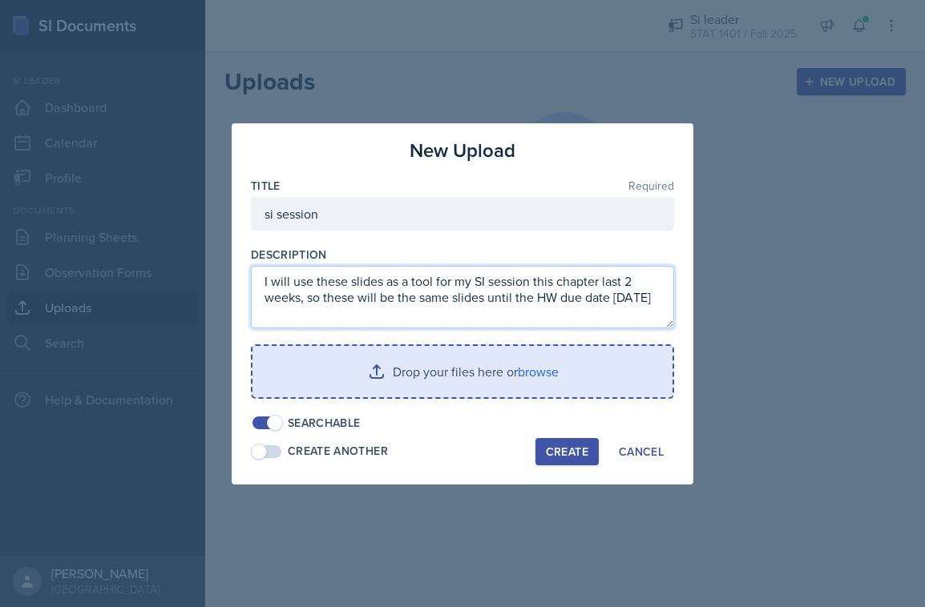
type textarea "I will use these slides as a tool for my SI session this chapter last 2 weeks, …"
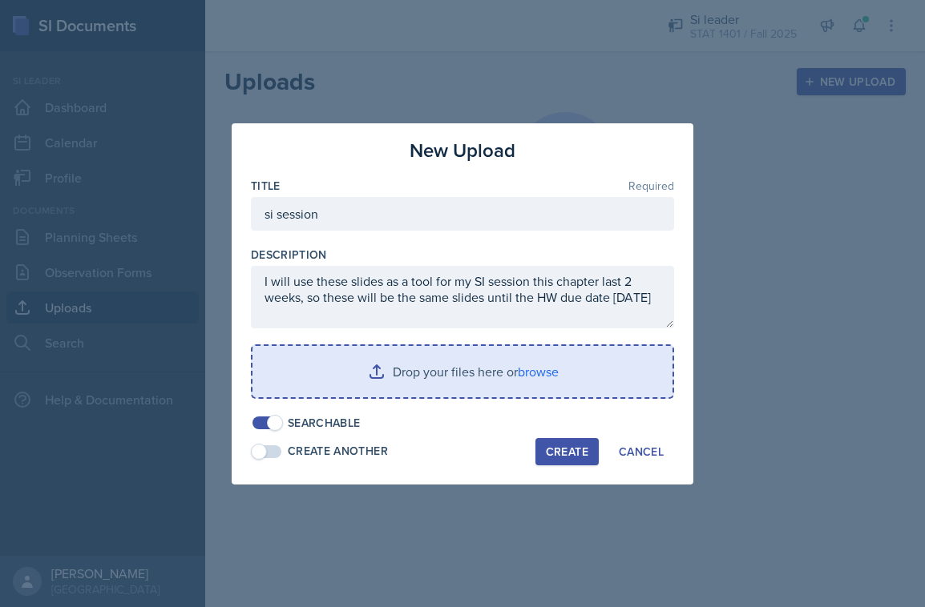
click at [505, 373] on input "file" at bounding box center [462, 371] width 420 height 51
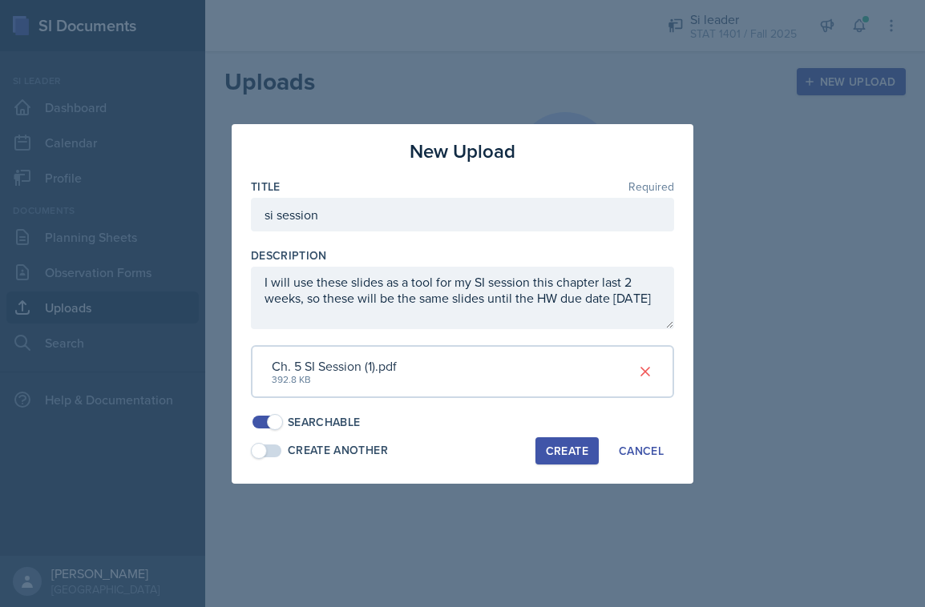
click at [566, 450] on div "Create" at bounding box center [567, 451] width 42 height 13
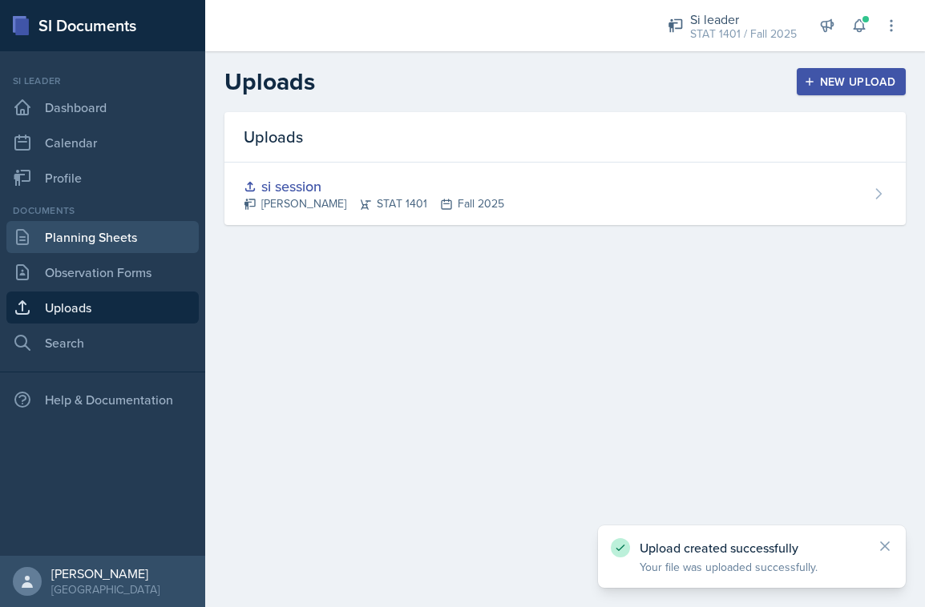
click at [110, 235] on link "Planning Sheets" at bounding box center [102, 237] width 192 height 32
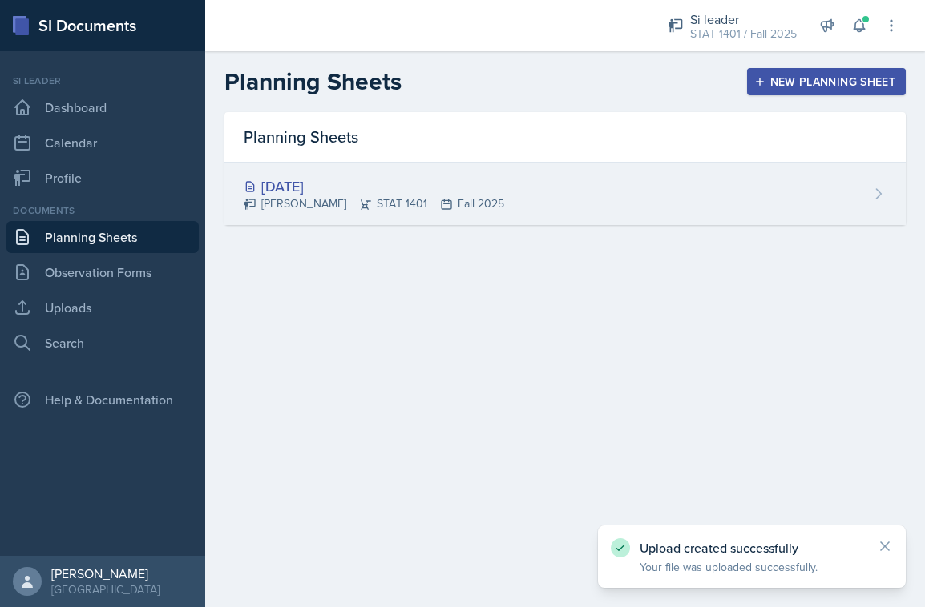
click at [399, 205] on div "[PERSON_NAME] STAT 1401 Fall 2025" at bounding box center [374, 204] width 260 height 17
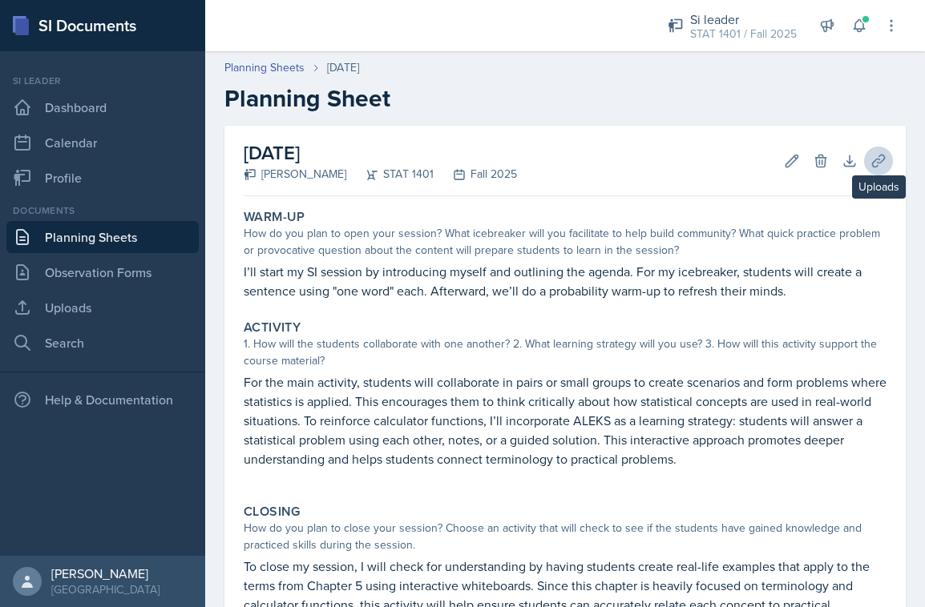
click at [885, 163] on icon at bounding box center [878, 161] width 16 height 16
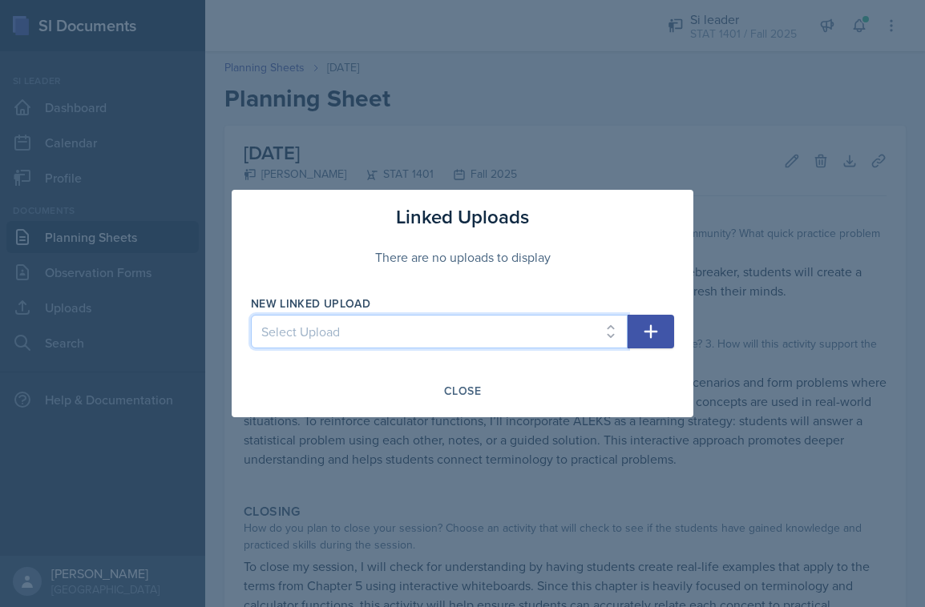
select select "9b6e279a-0015-4154-b1f2-dd3834eaf1de"
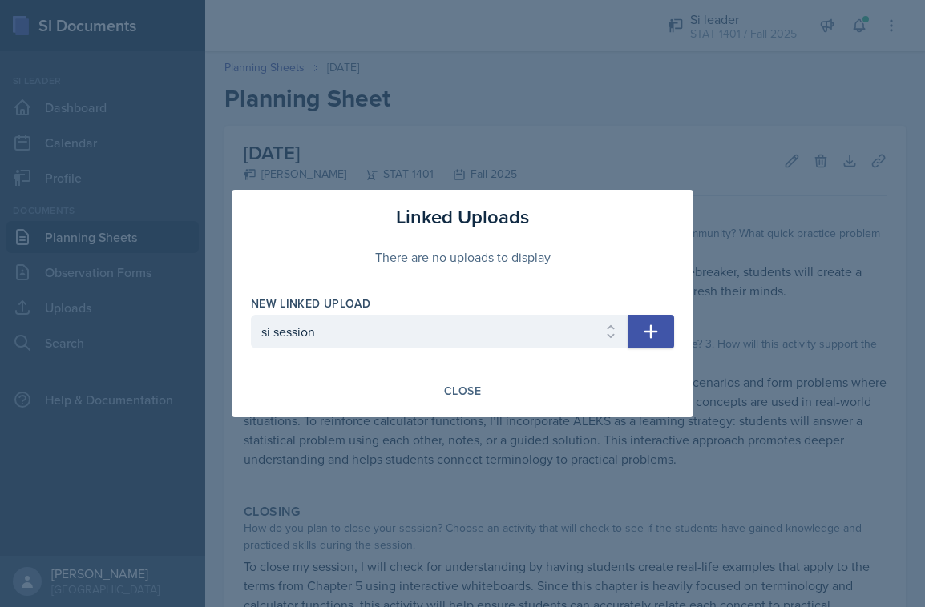
click at [639, 325] on button "button" at bounding box center [650, 332] width 46 height 34
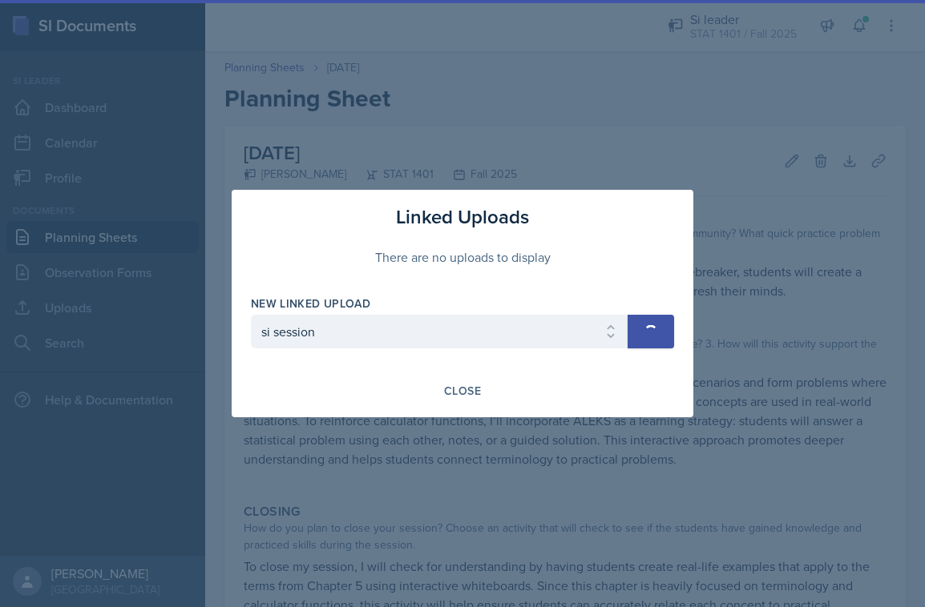
select select
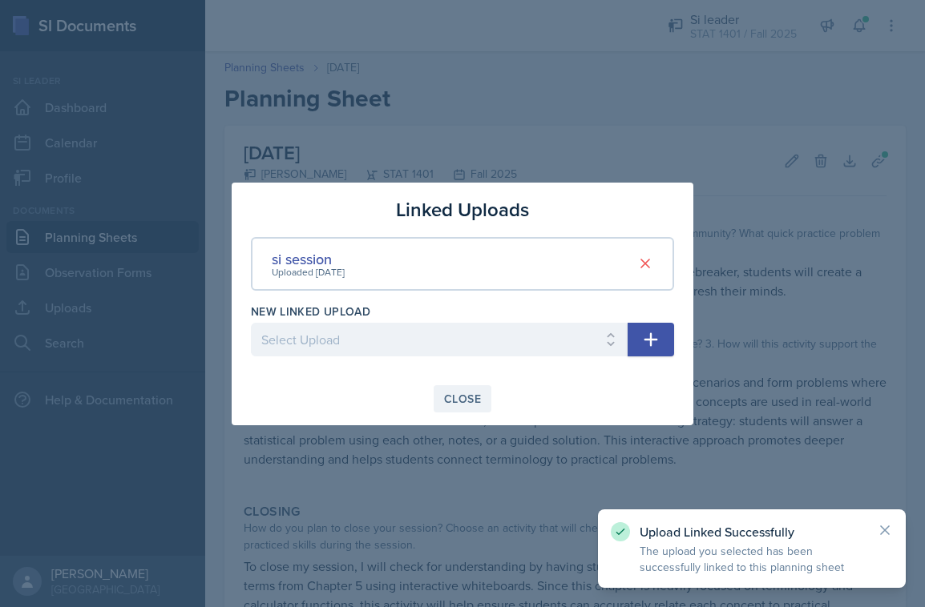
click at [466, 399] on div "Close" at bounding box center [462, 399] width 37 height 13
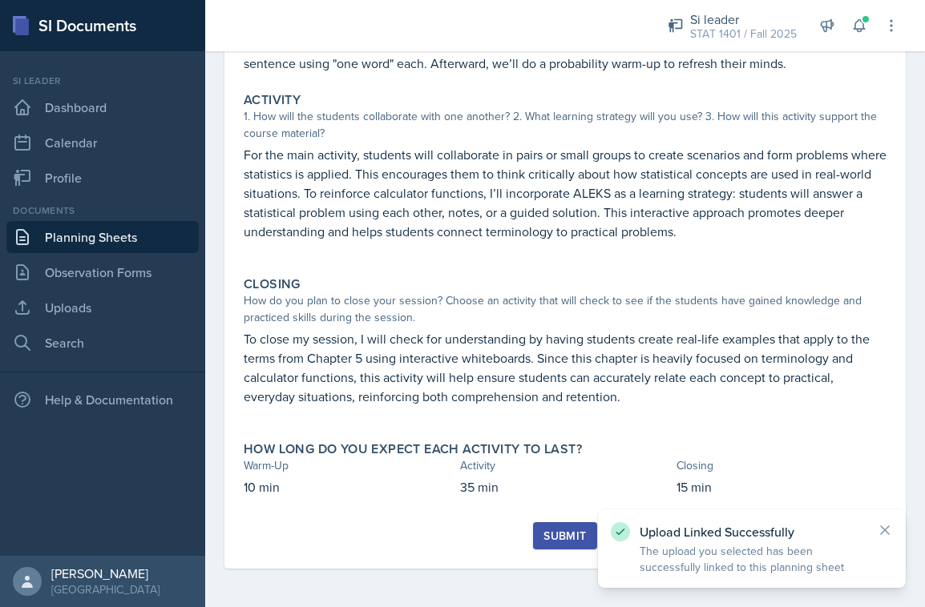
scroll to position [228, 0]
click at [568, 527] on button "Submit" at bounding box center [564, 535] width 63 height 27
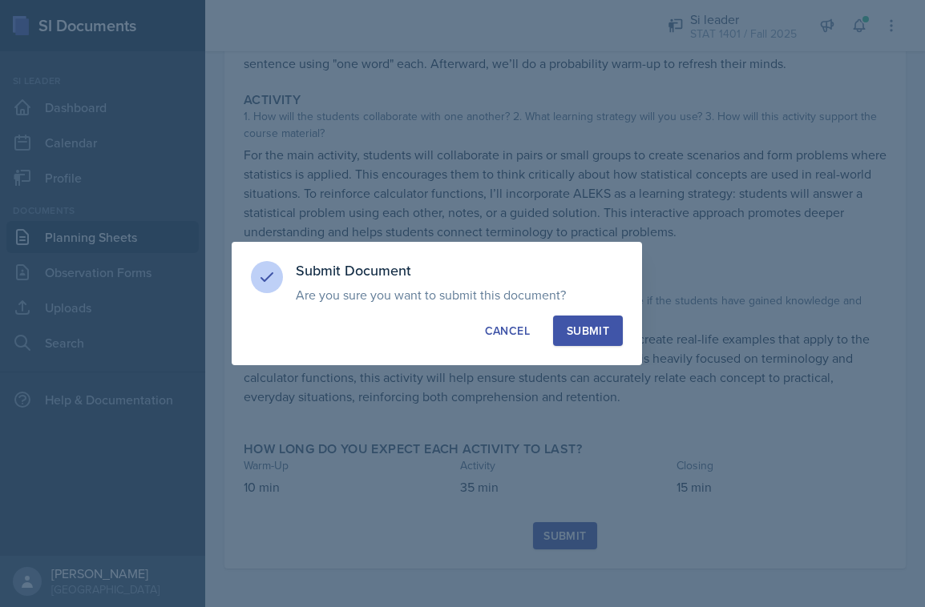
click at [587, 330] on div "Submit" at bounding box center [587, 331] width 42 height 16
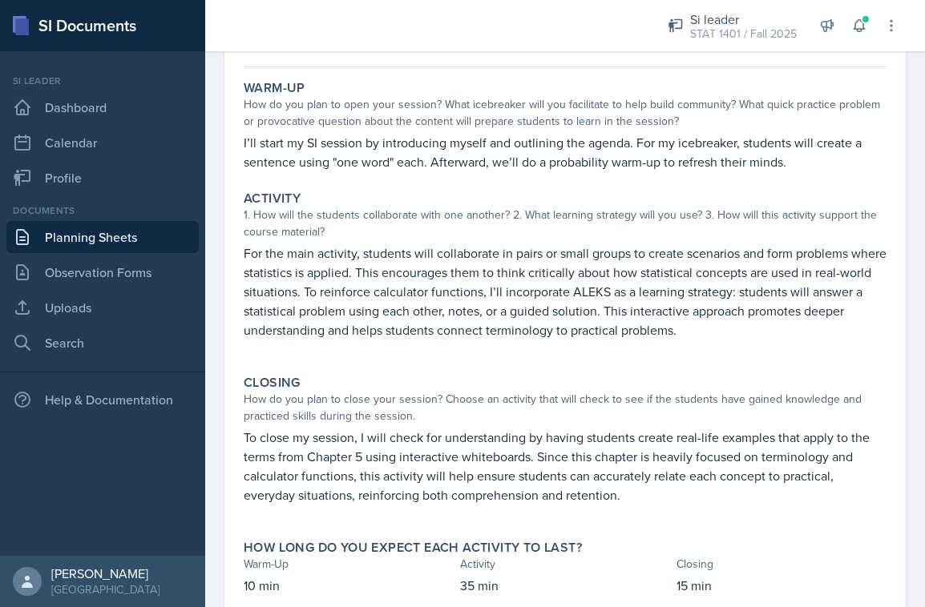
scroll to position [115, 0]
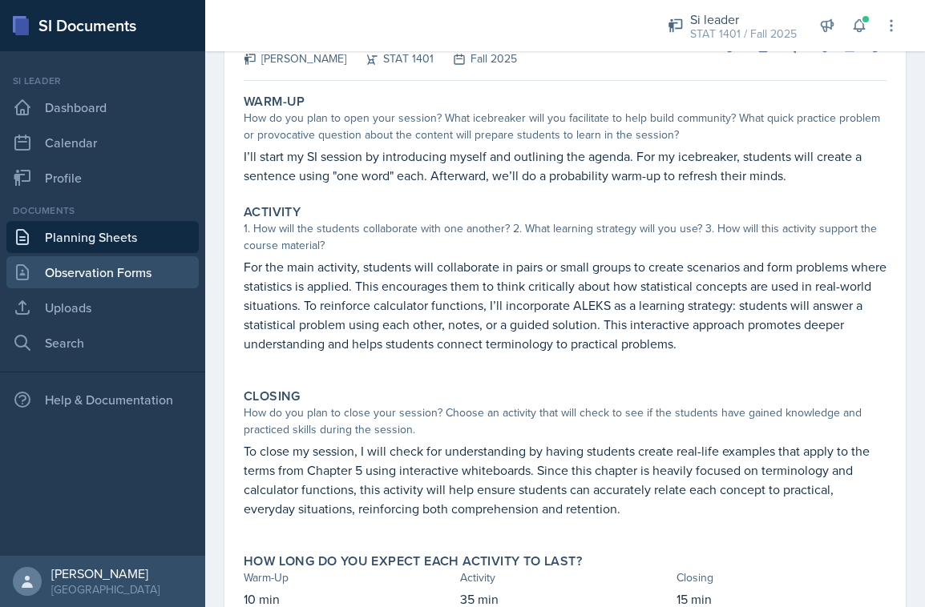
click at [164, 258] on link "Observation Forms" at bounding box center [102, 272] width 192 height 32
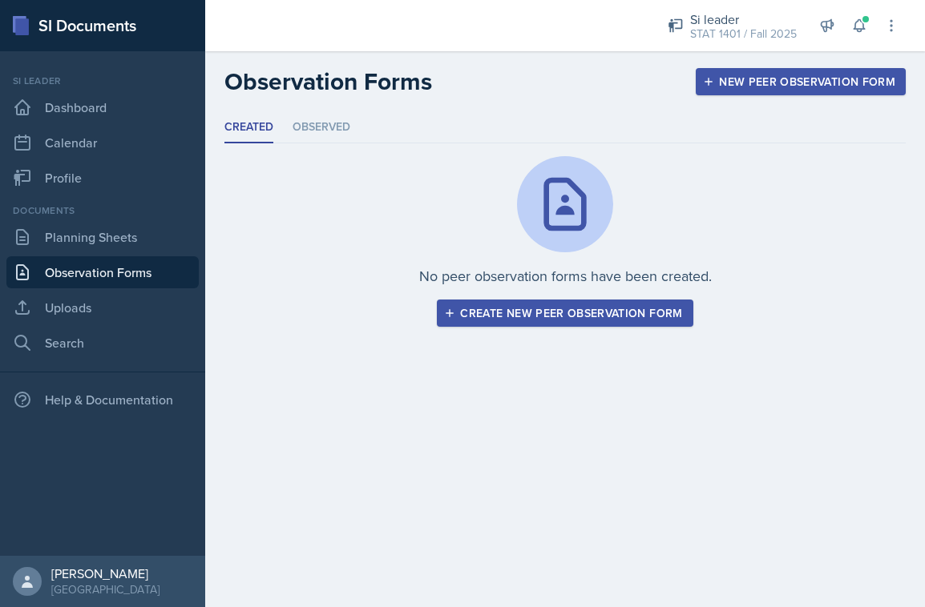
click at [576, 316] on div "Create new peer observation form" at bounding box center [564, 313] width 235 height 13
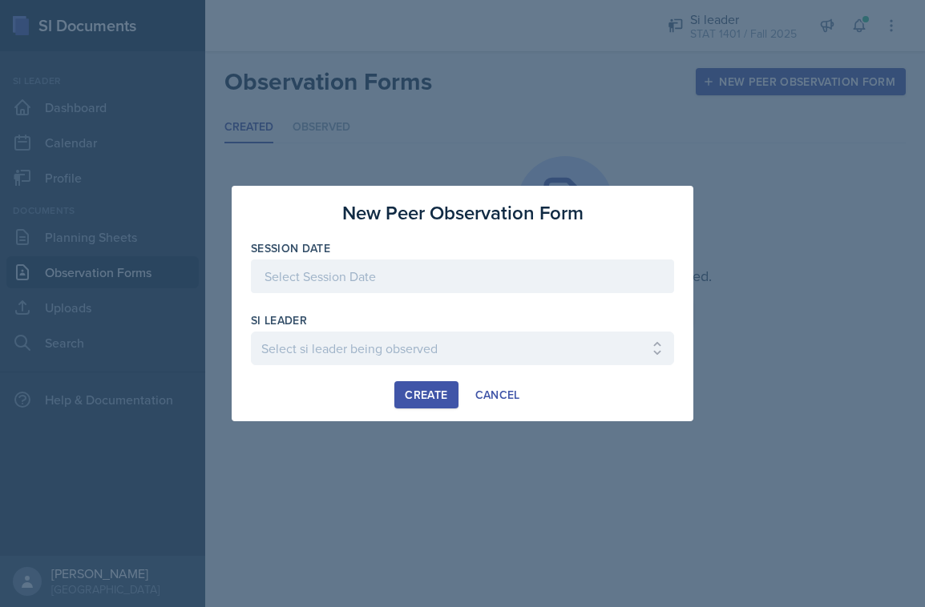
click at [390, 279] on div at bounding box center [462, 277] width 423 height 34
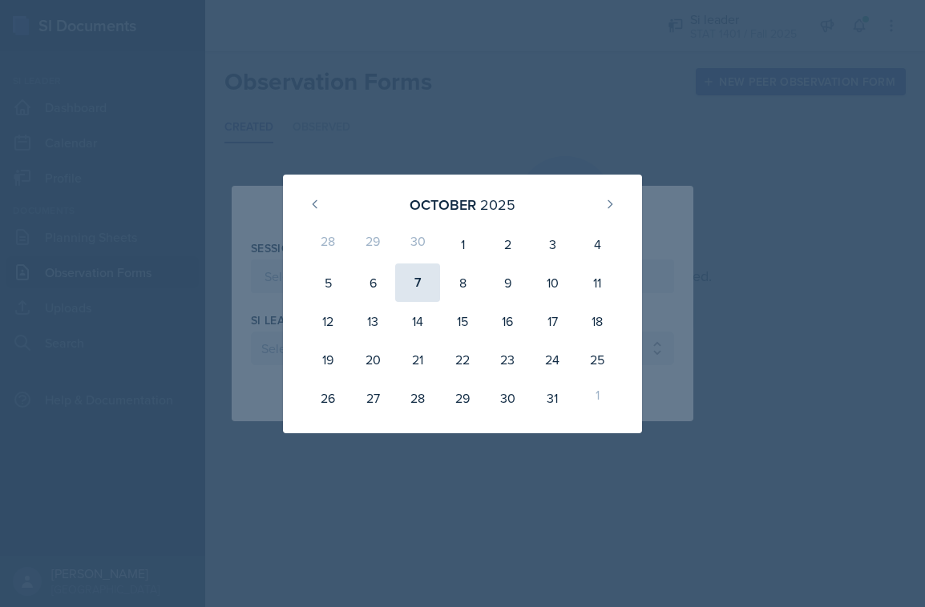
click at [422, 280] on div "7" at bounding box center [417, 283] width 45 height 38
type input "[DATE]"
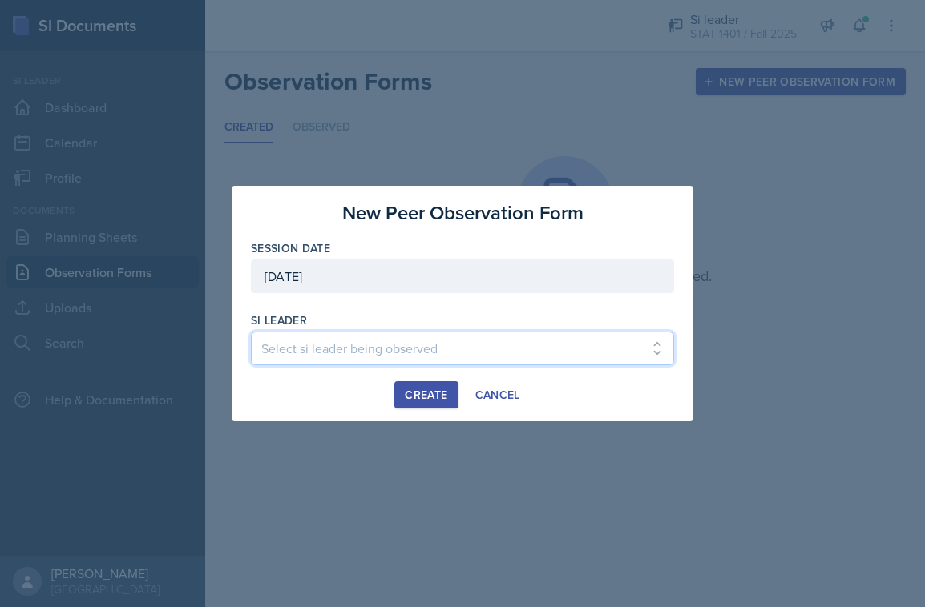
select select "a38ec269-389c-4449-999e-3da7dd1d4612"
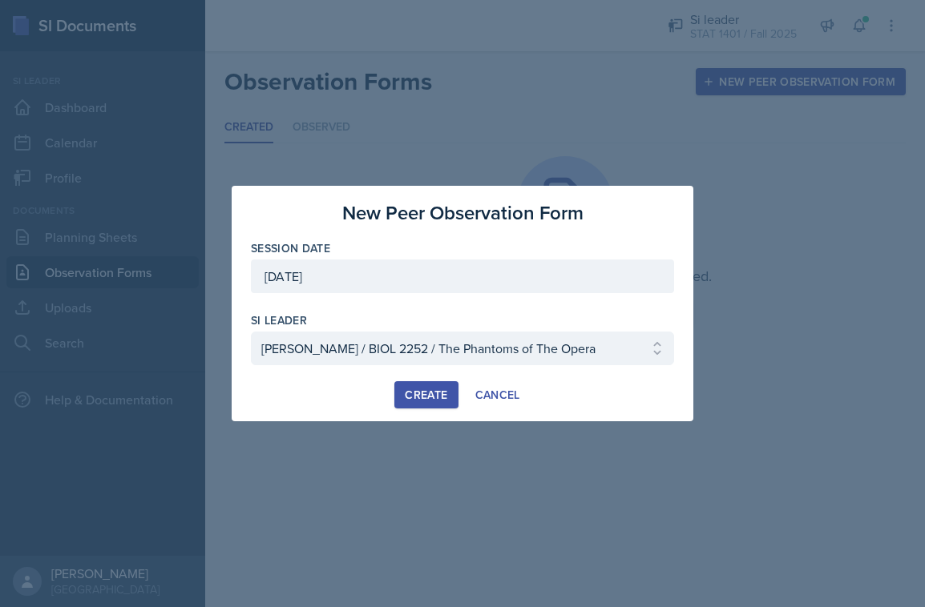
click at [428, 404] on button "Create" at bounding box center [425, 394] width 63 height 27
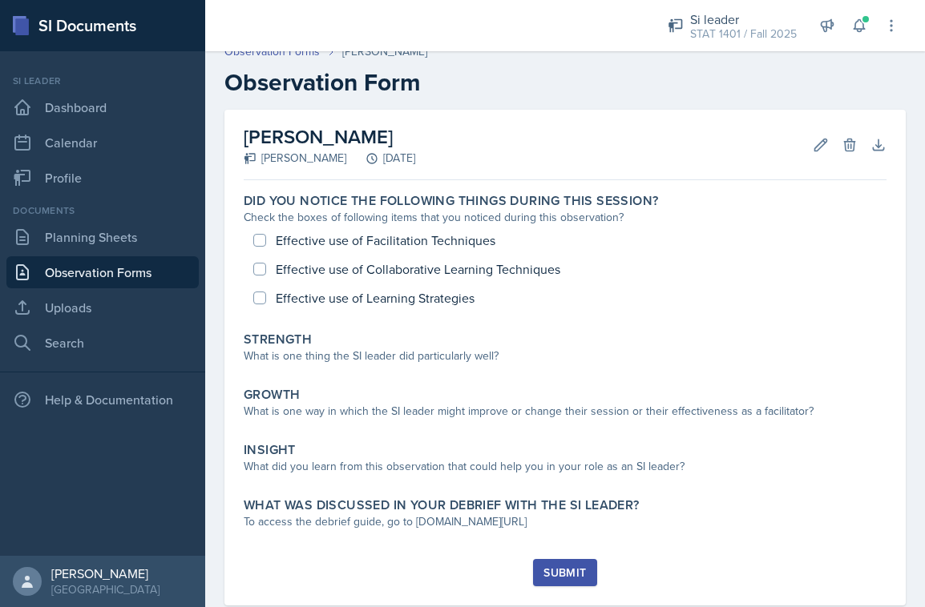
scroll to position [38, 0]
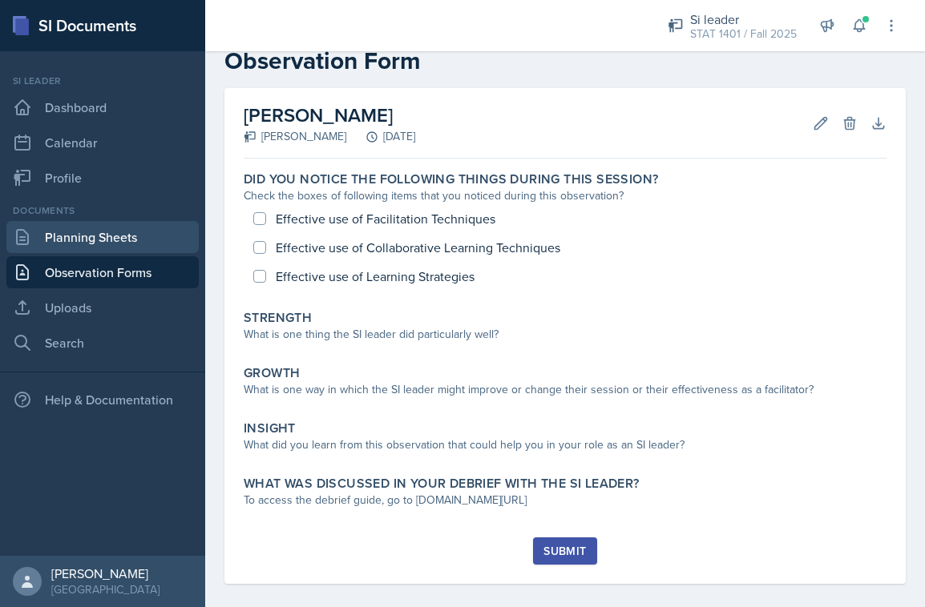
click at [135, 236] on link "Planning Sheets" at bounding box center [102, 237] width 192 height 32
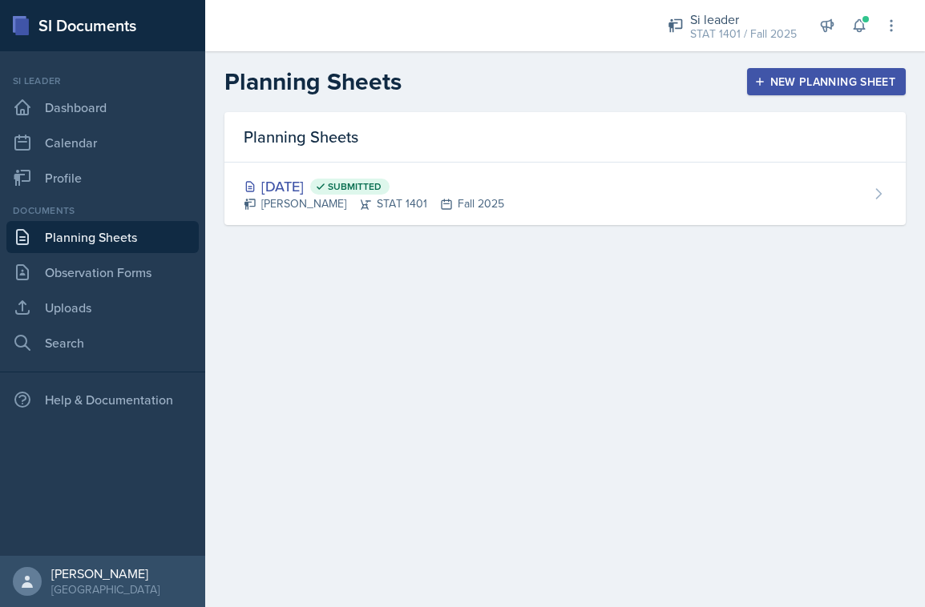
click at [843, 82] on div "New Planning Sheet" at bounding box center [826, 81] width 138 height 13
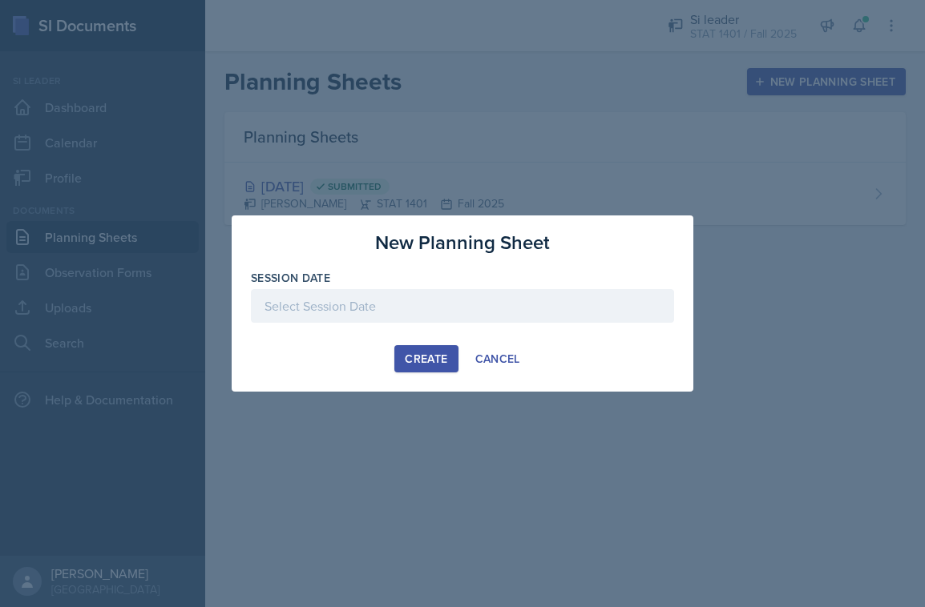
click at [516, 316] on div at bounding box center [462, 306] width 423 height 34
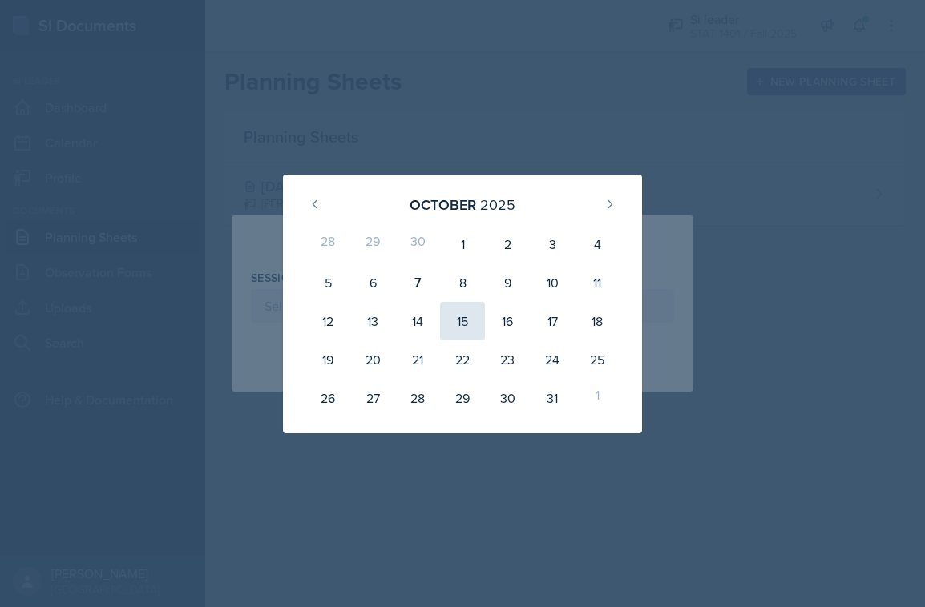
click at [460, 324] on div "15" at bounding box center [462, 321] width 45 height 38
type input "[DATE]"
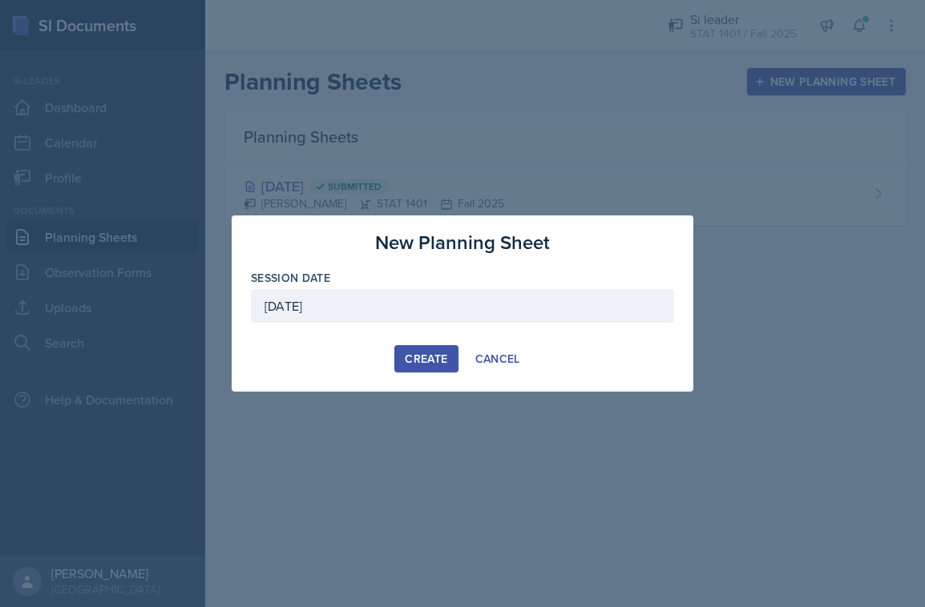
click at [420, 361] on div "Create" at bounding box center [426, 359] width 42 height 13
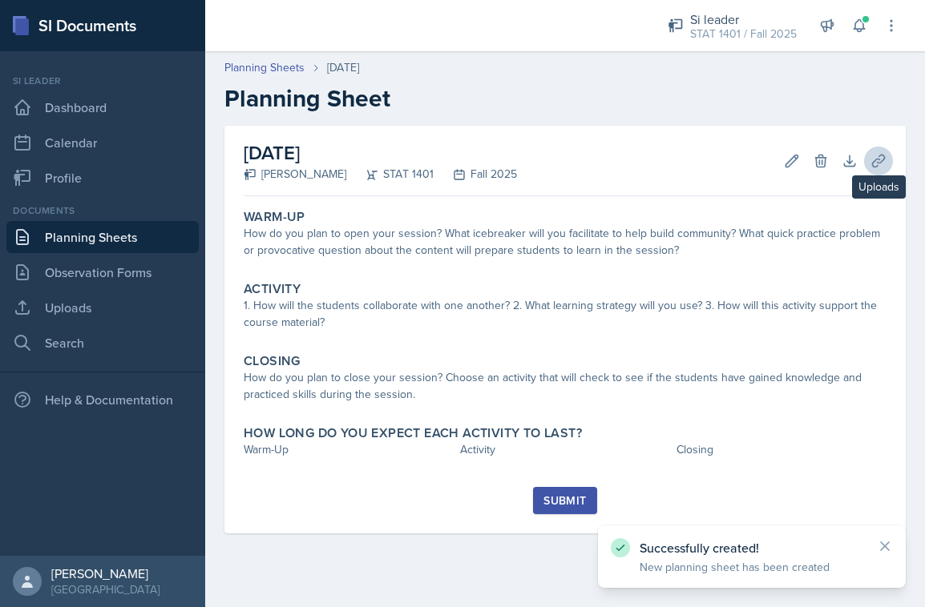
click at [885, 167] on icon at bounding box center [878, 161] width 16 height 16
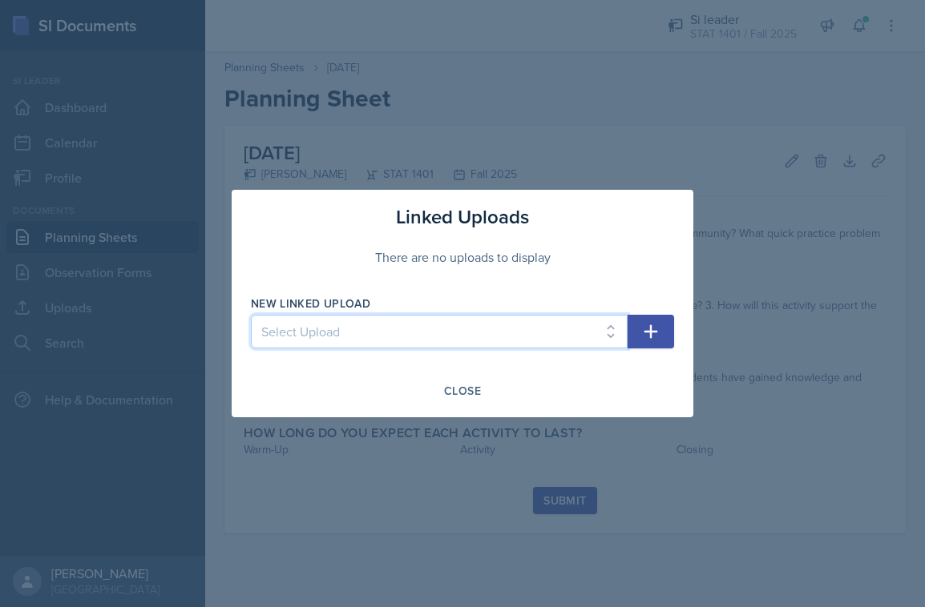
select select "9b6e279a-0015-4154-b1f2-dd3834eaf1de"
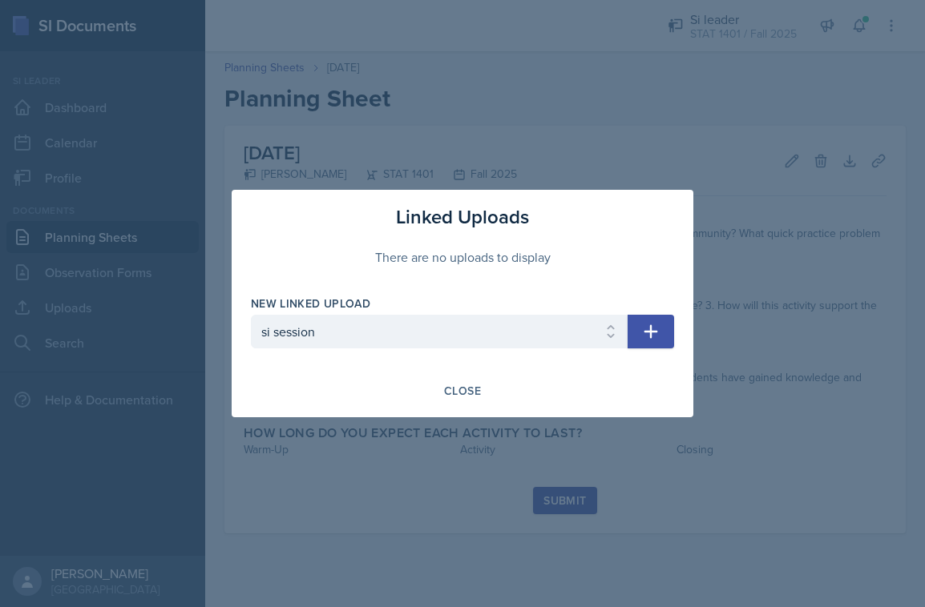
click at [659, 349] on div "New Linked Upload Select Upload si session" at bounding box center [462, 330] width 423 height 69
click at [657, 343] on button "button" at bounding box center [650, 332] width 46 height 34
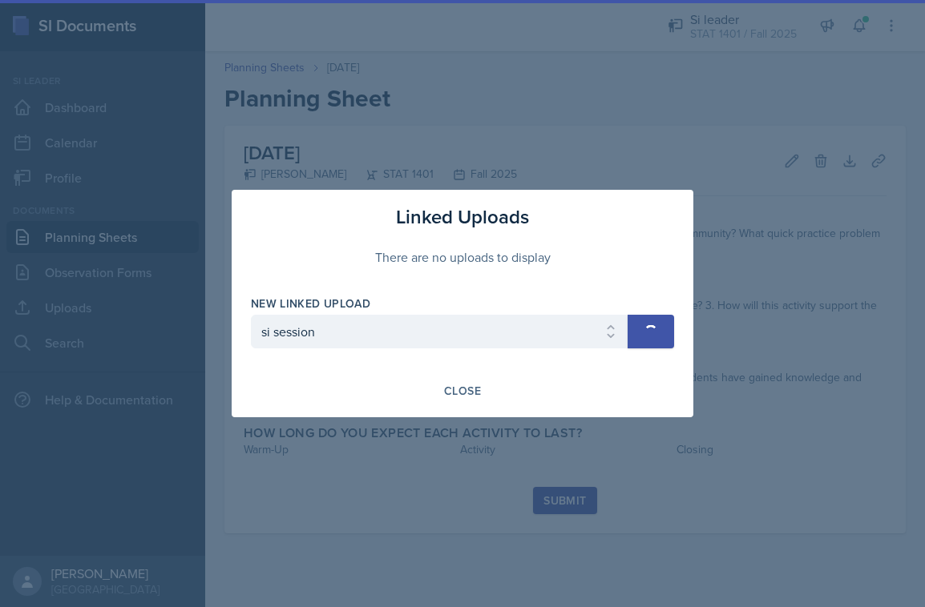
select select
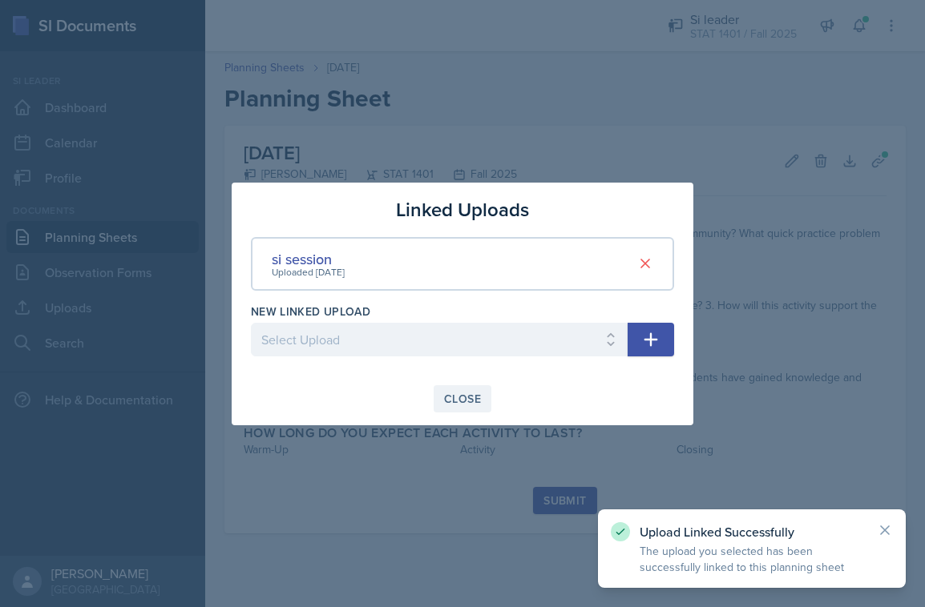
click at [465, 393] on div "Close" at bounding box center [462, 399] width 37 height 13
